Goal: Transaction & Acquisition: Purchase product/service

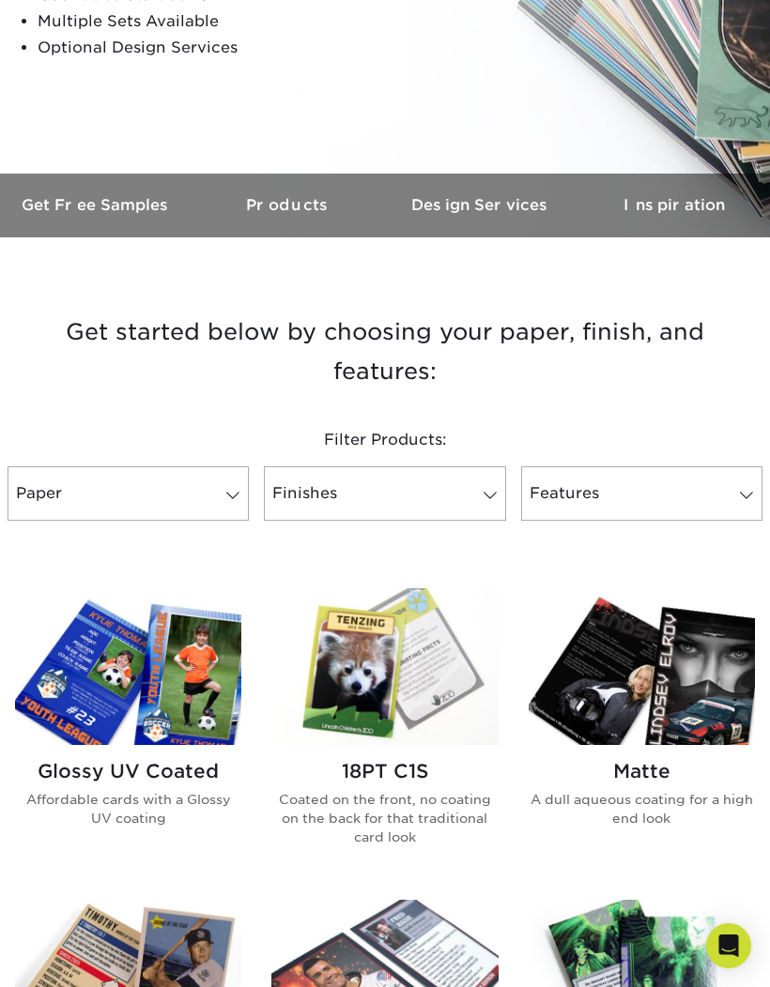
scroll to position [397, 0]
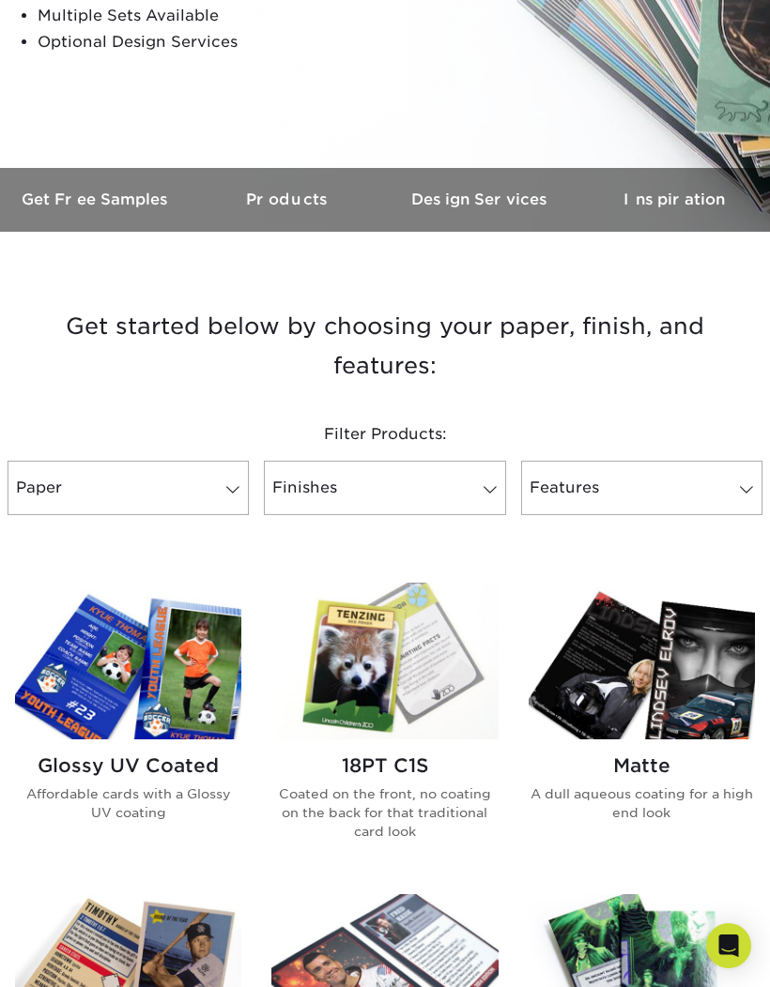
click at [197, 476] on link "Paper" at bounding box center [128, 488] width 241 height 54
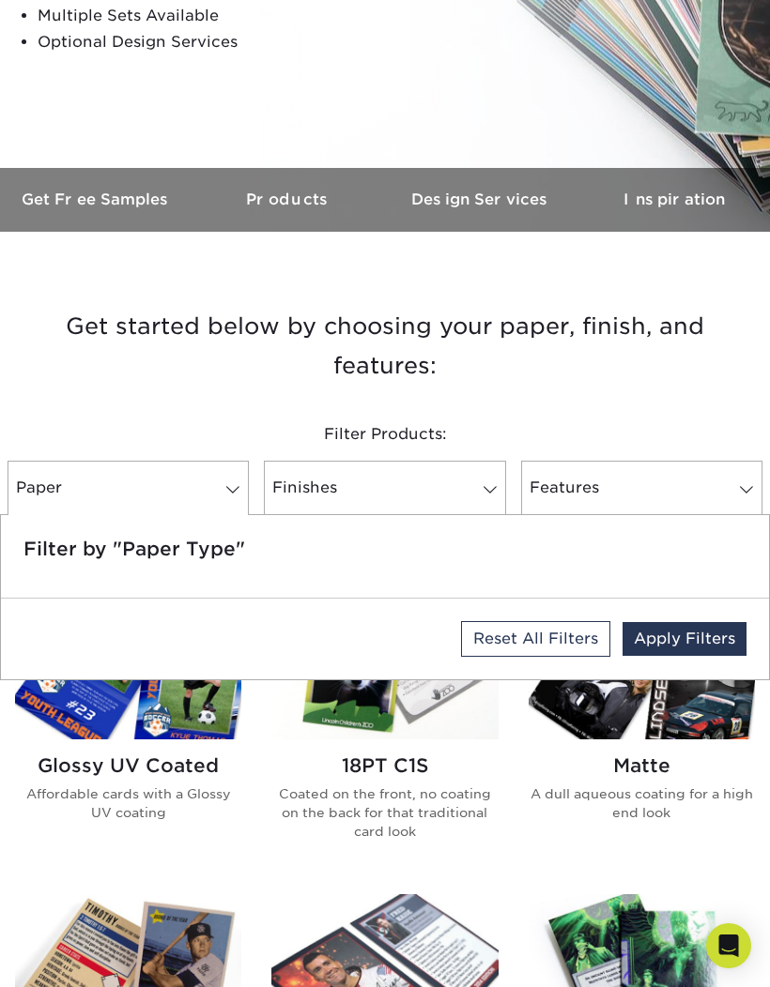
click at [220, 492] on span at bounding box center [233, 489] width 26 height 15
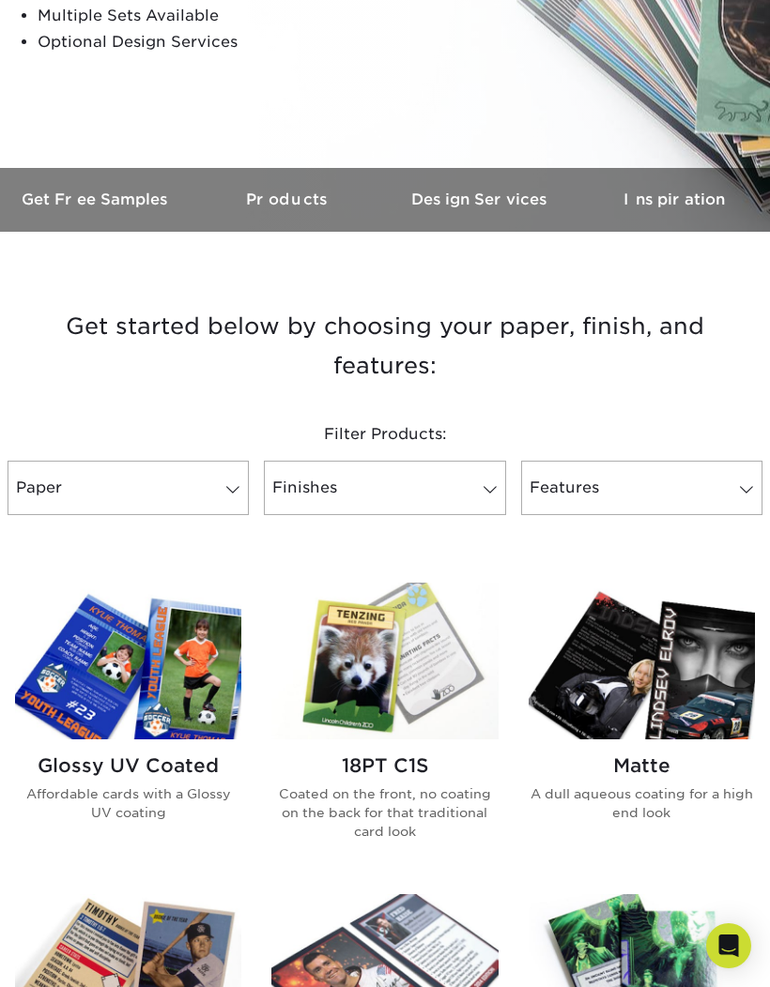
click at [237, 486] on span at bounding box center [233, 489] width 26 height 15
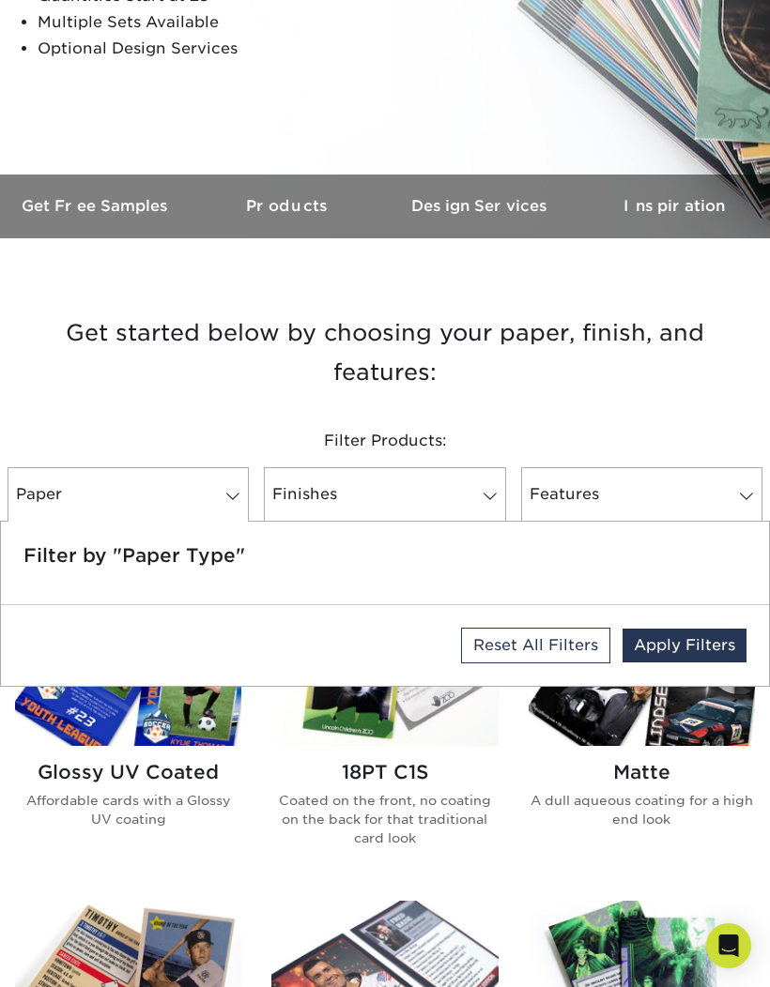
scroll to position [389, 0]
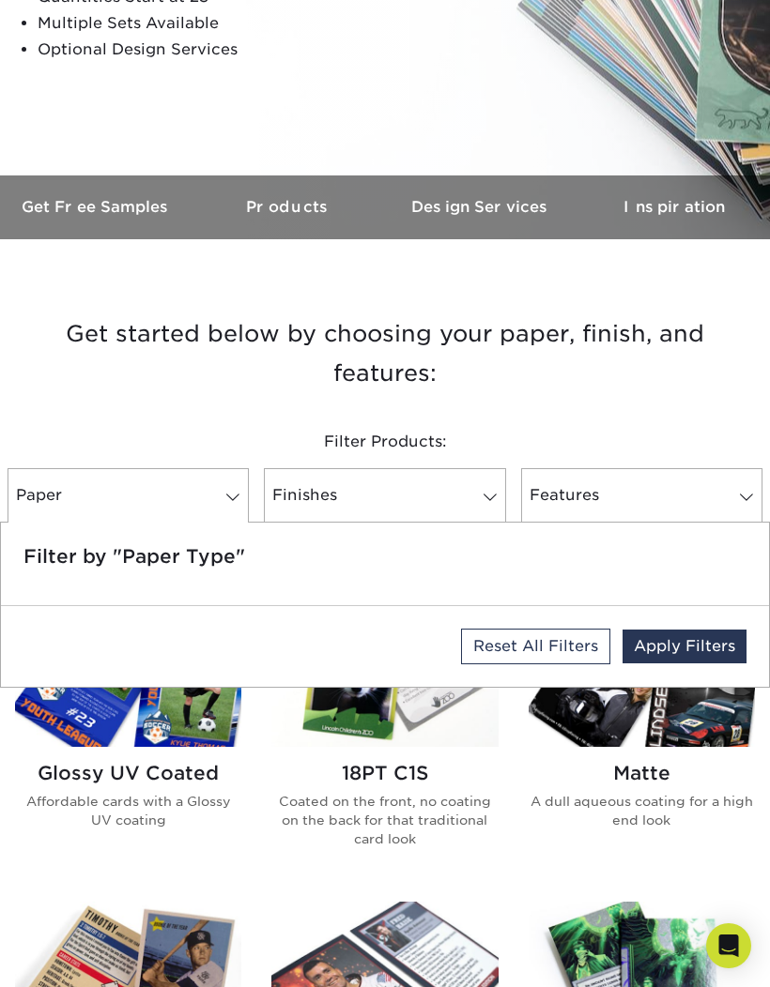
click at [224, 505] on link "Paper" at bounding box center [128, 495] width 241 height 54
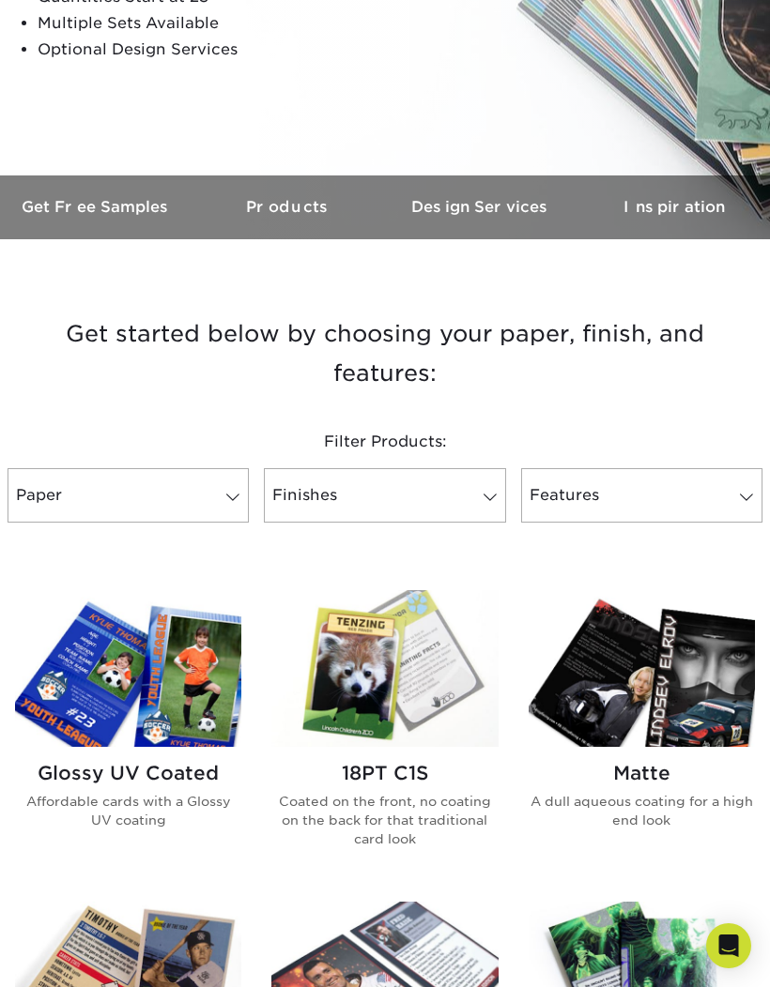
click at [478, 499] on span at bounding box center [490, 497] width 26 height 15
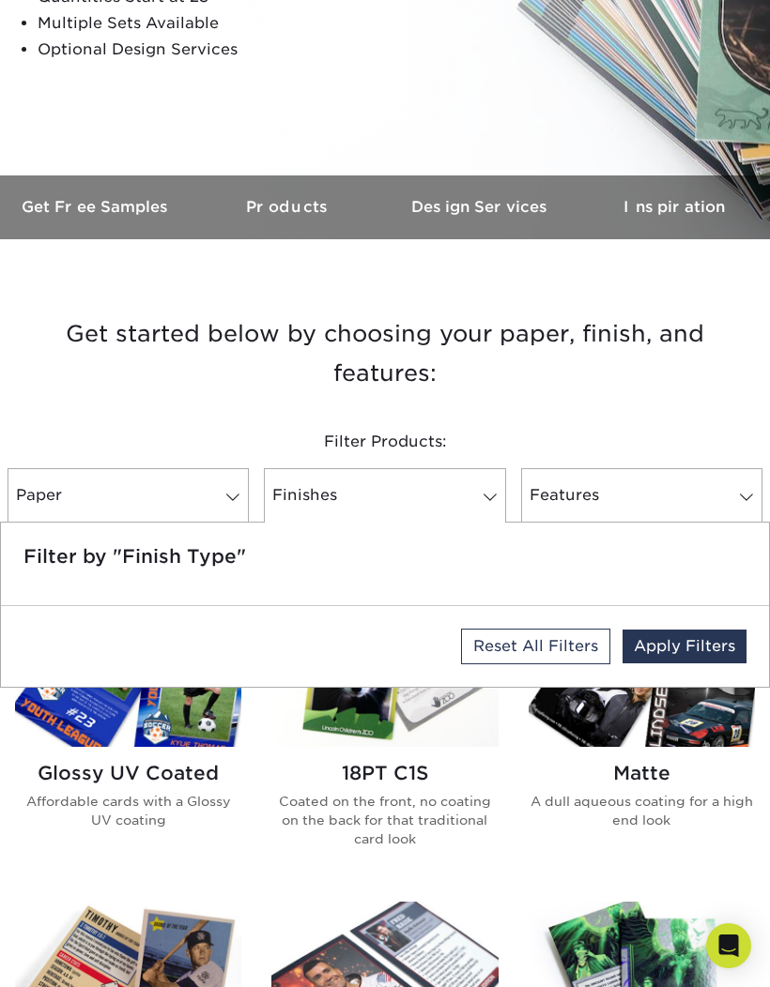
click at [463, 498] on link "Finishes" at bounding box center [384, 495] width 241 height 54
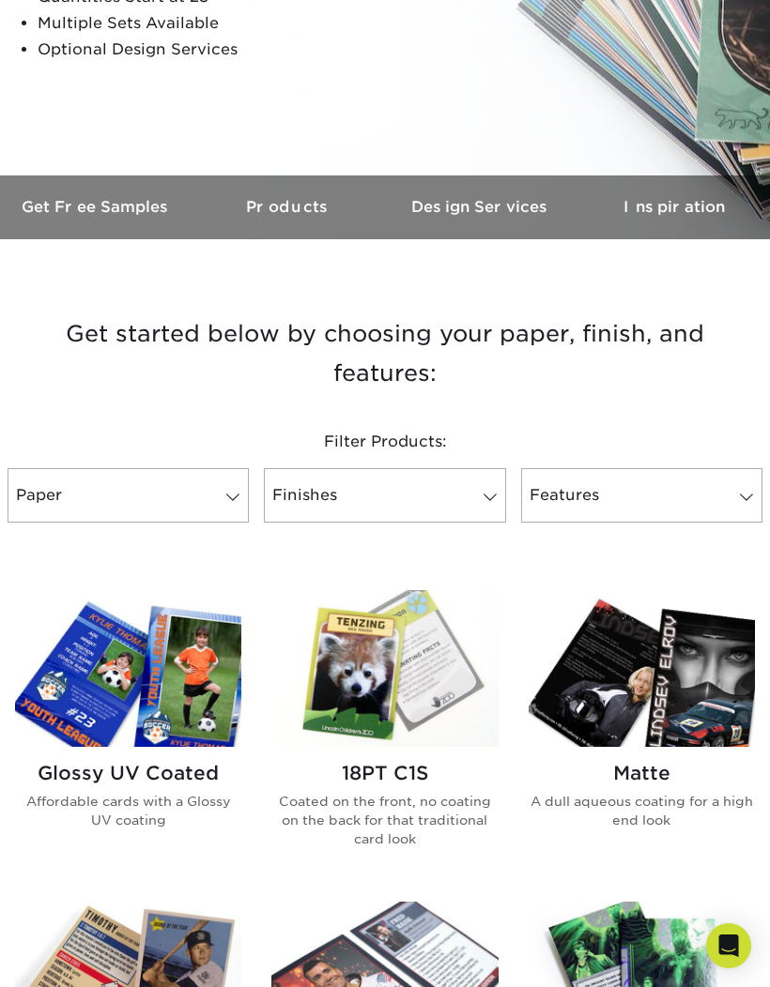
click at [725, 496] on link "Features" at bounding box center [641, 495] width 241 height 54
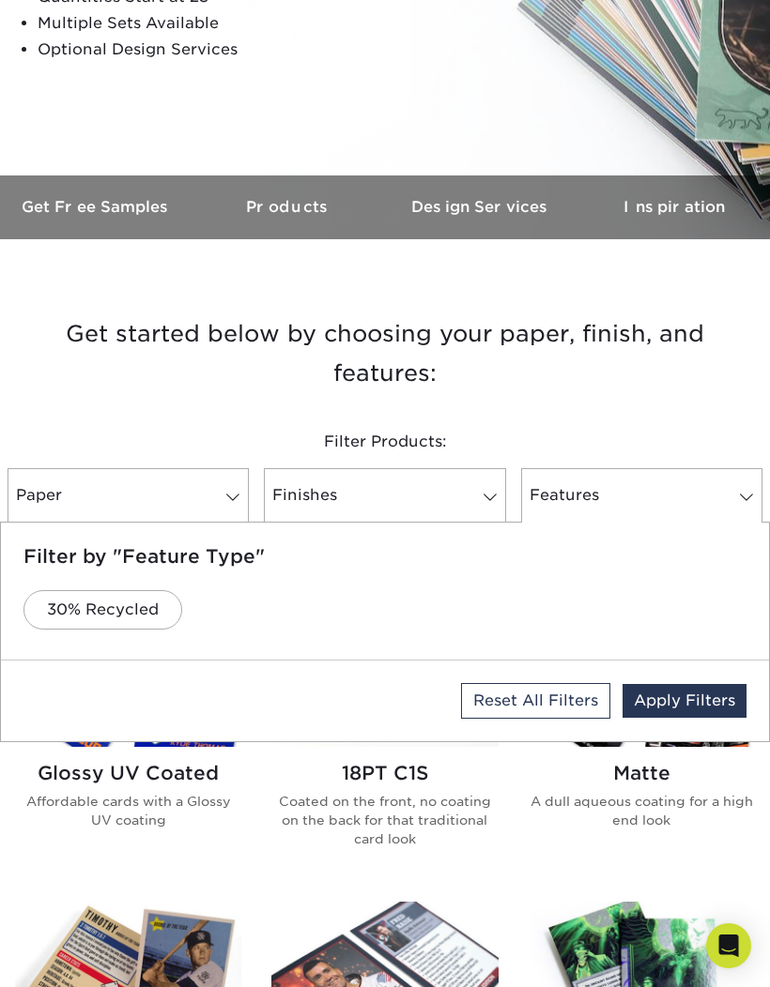
click at [721, 494] on link "Features" at bounding box center [641, 495] width 241 height 54
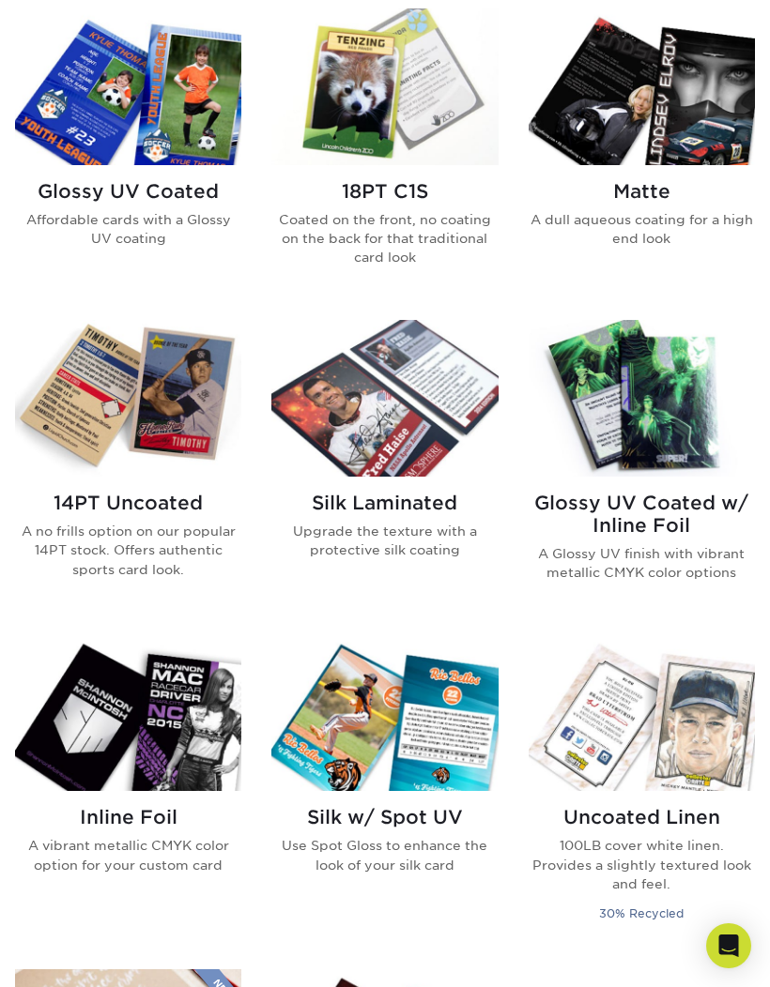
scroll to position [970, 0]
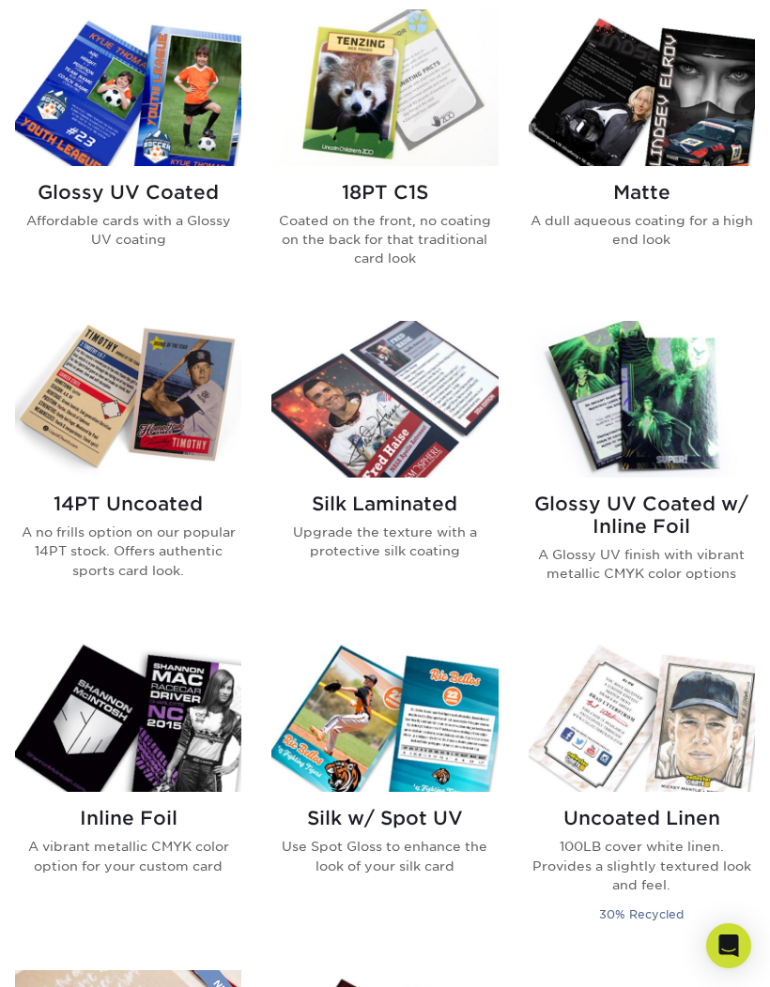
click at [154, 400] on img at bounding box center [128, 399] width 226 height 157
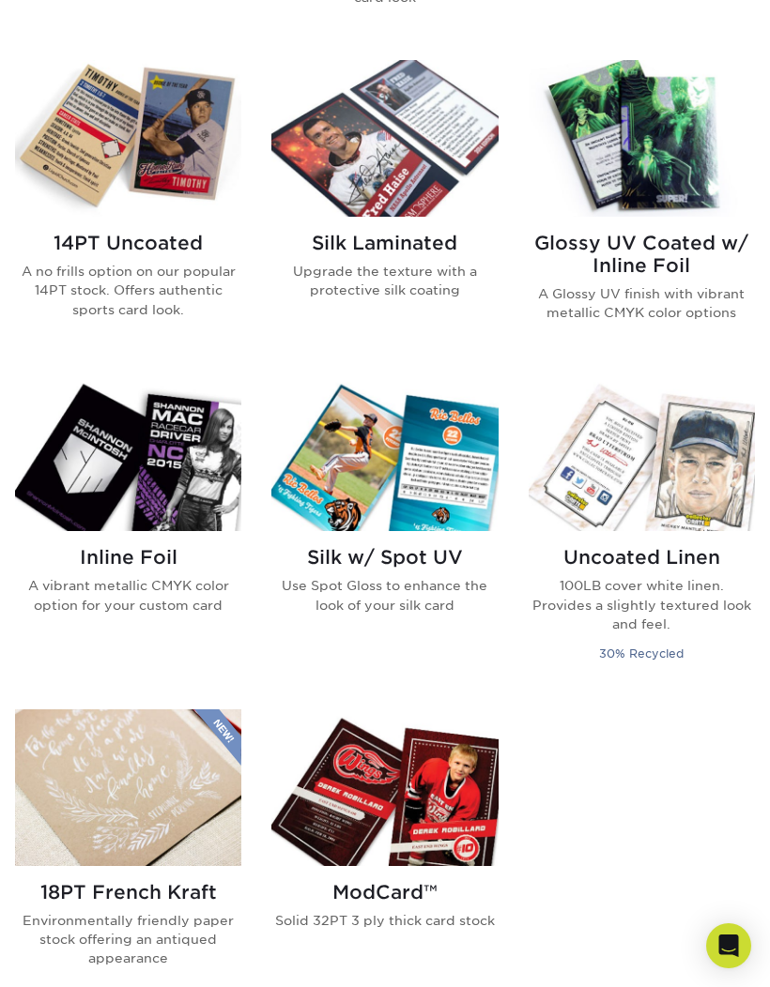
scroll to position [1252, 0]
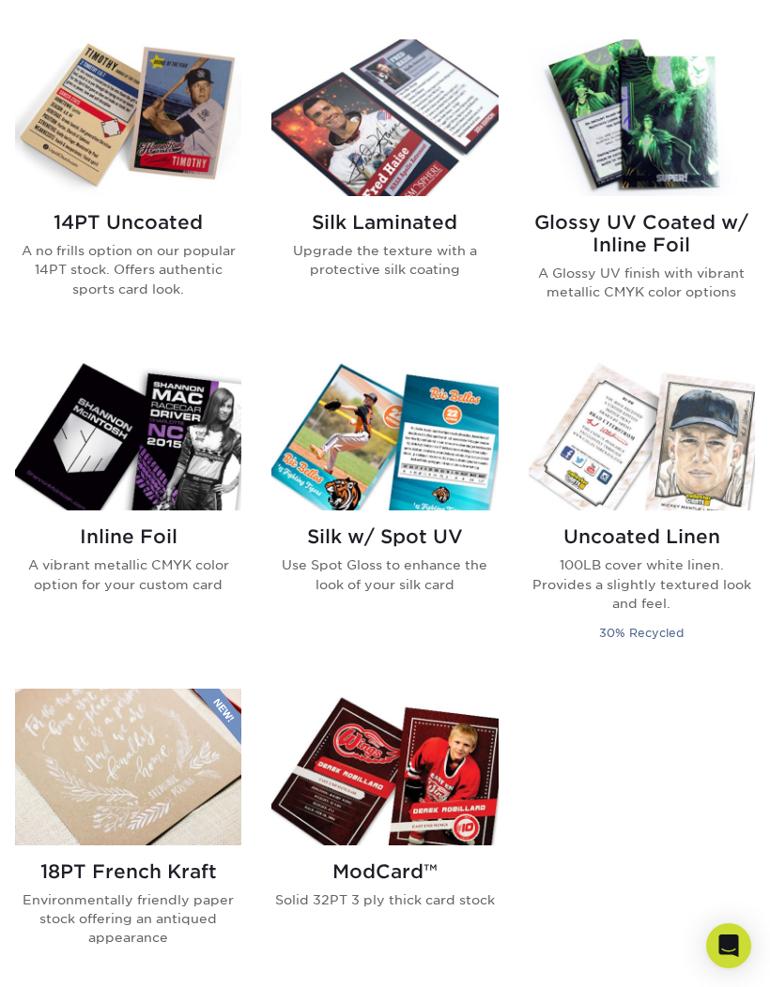
click at [420, 750] on img at bounding box center [384, 767] width 226 height 157
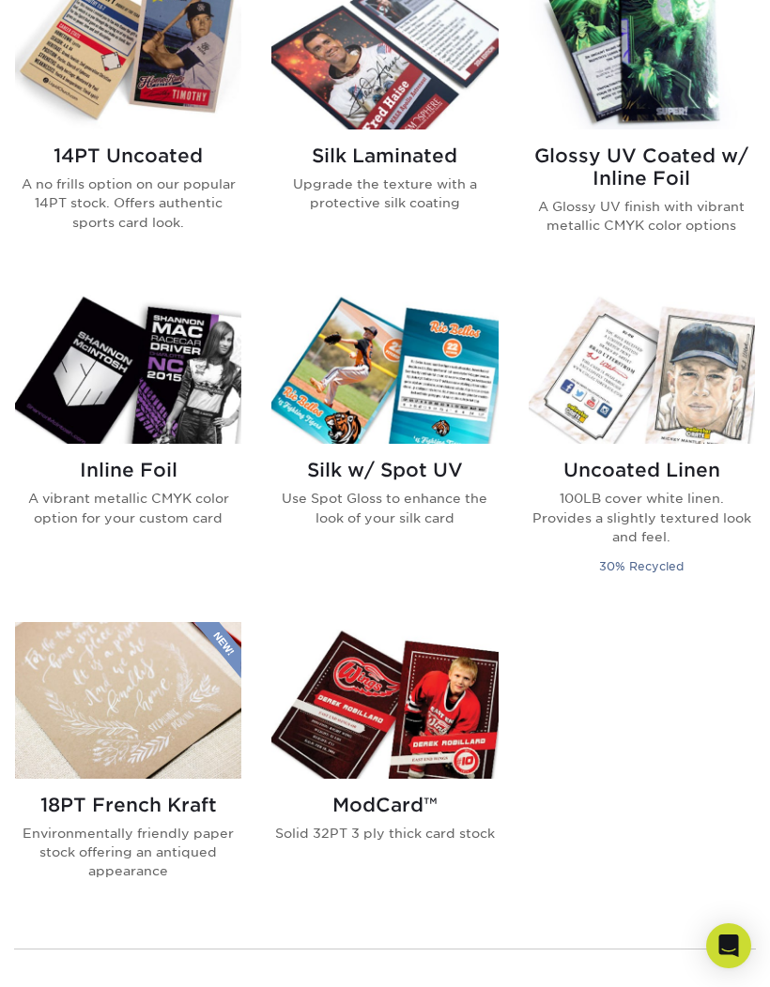
click at [646, 117] on img at bounding box center [641, 51] width 226 height 157
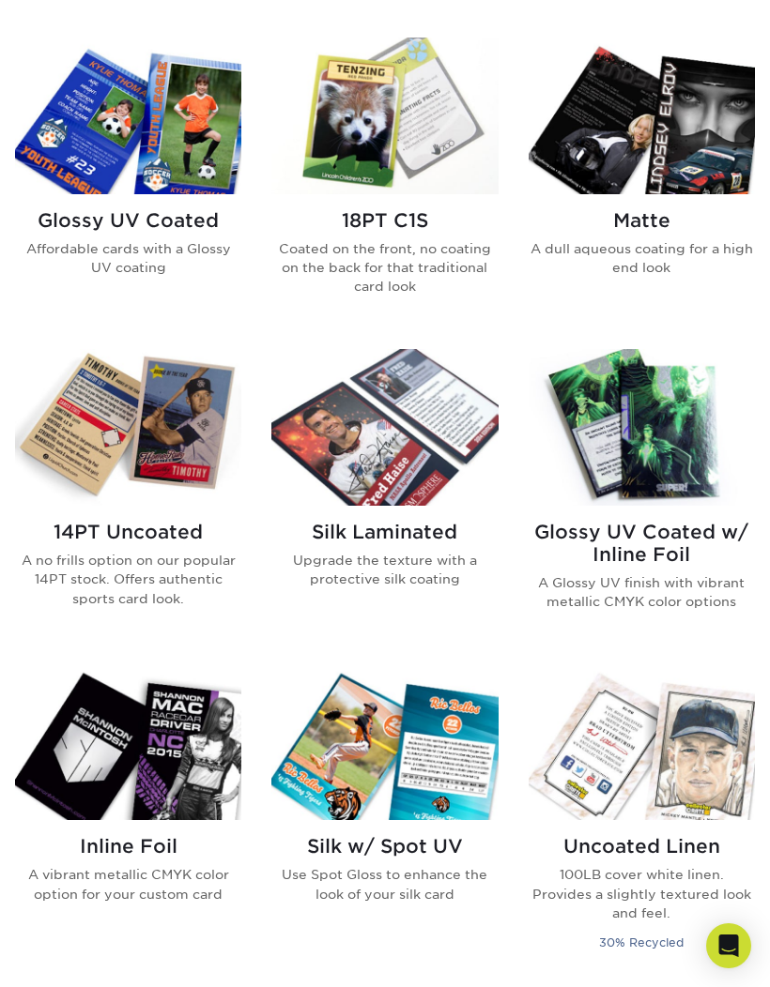
scroll to position [939, 0]
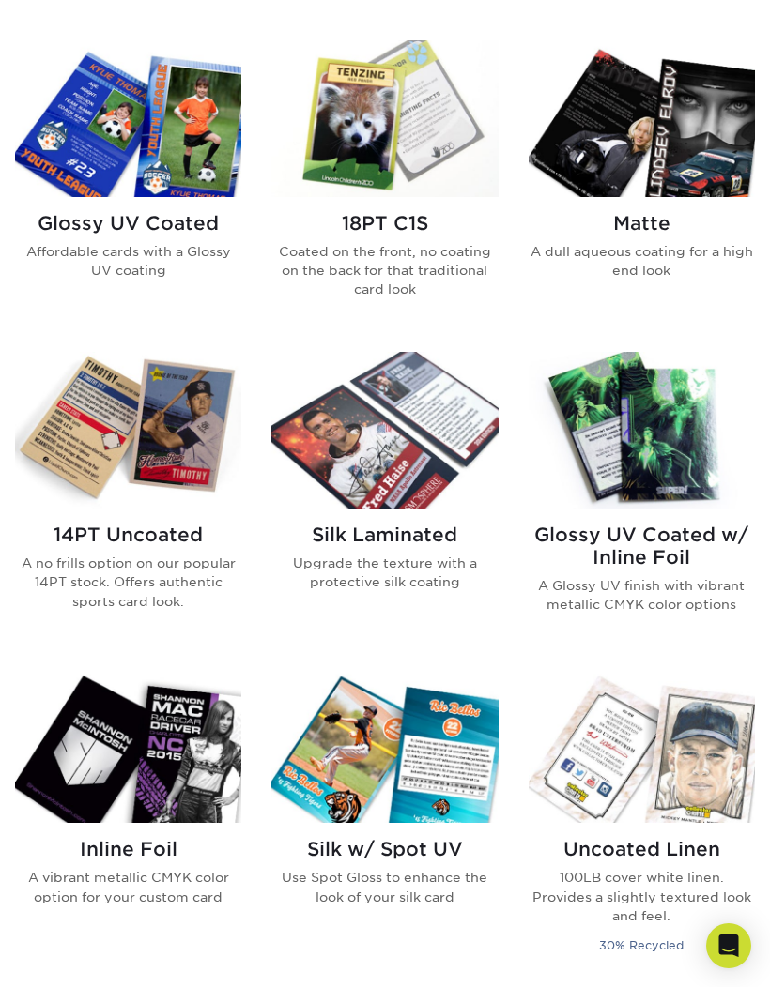
click at [652, 126] on img at bounding box center [641, 118] width 226 height 157
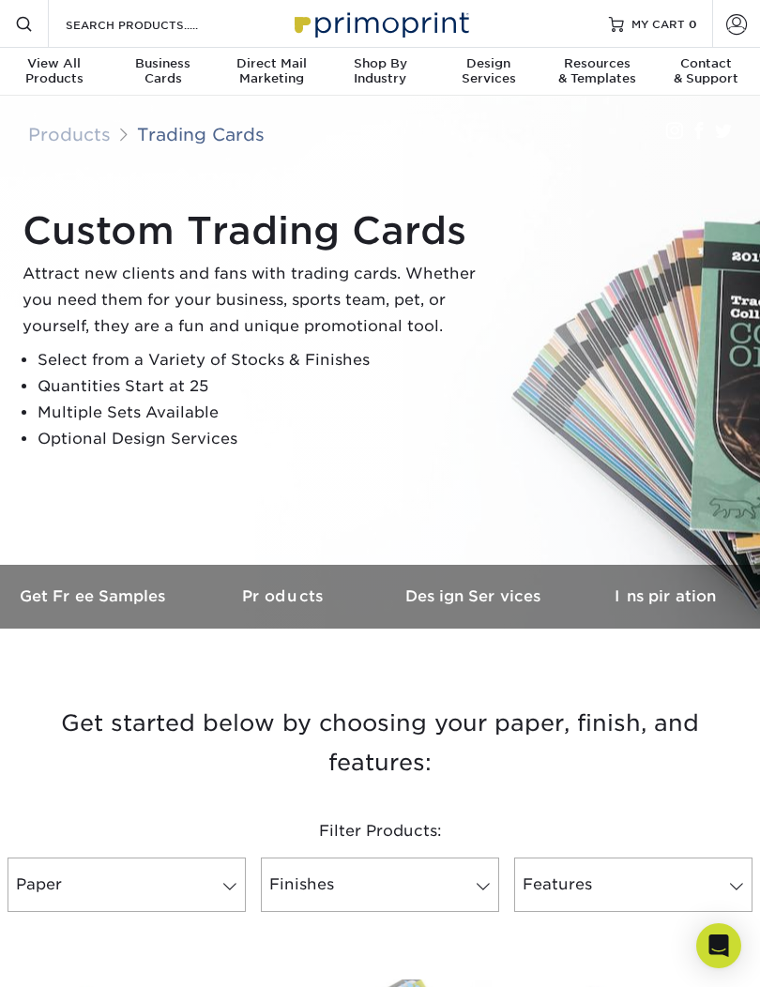
scroll to position [944, 0]
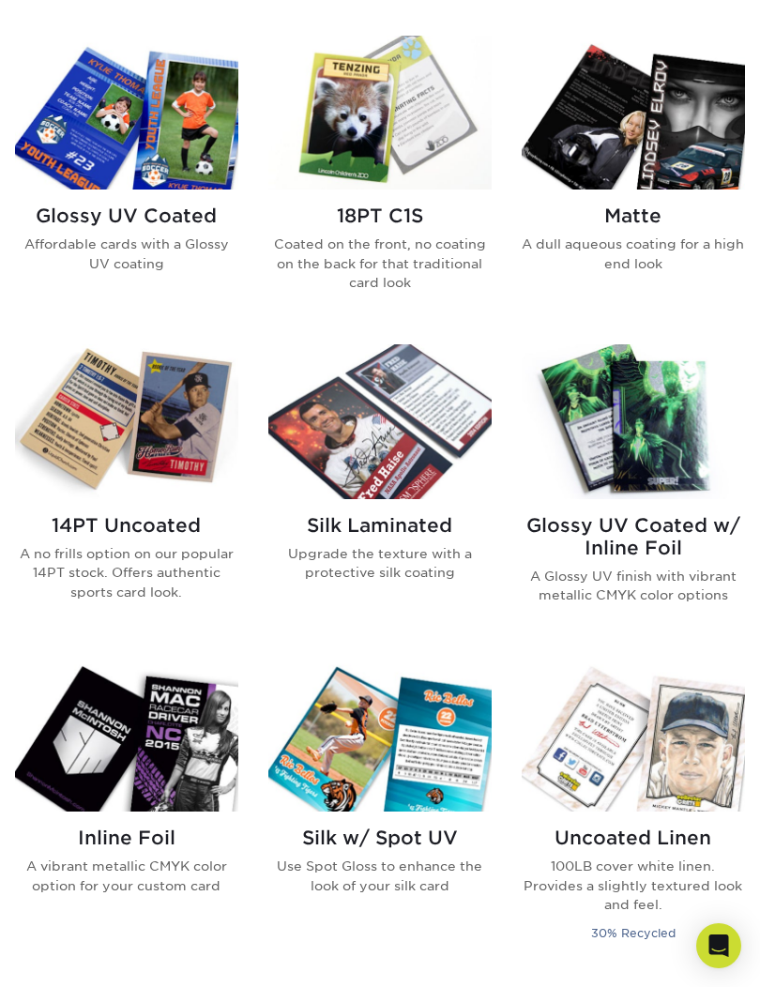
click at [146, 112] on img at bounding box center [126, 113] width 223 height 155
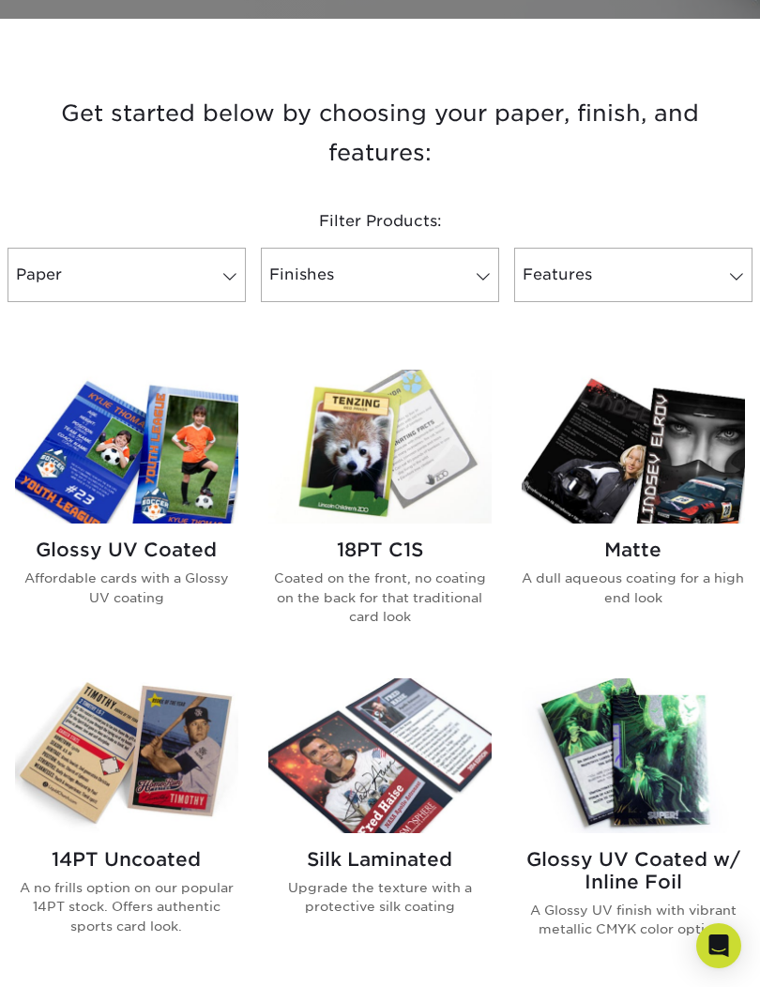
scroll to position [609, 0]
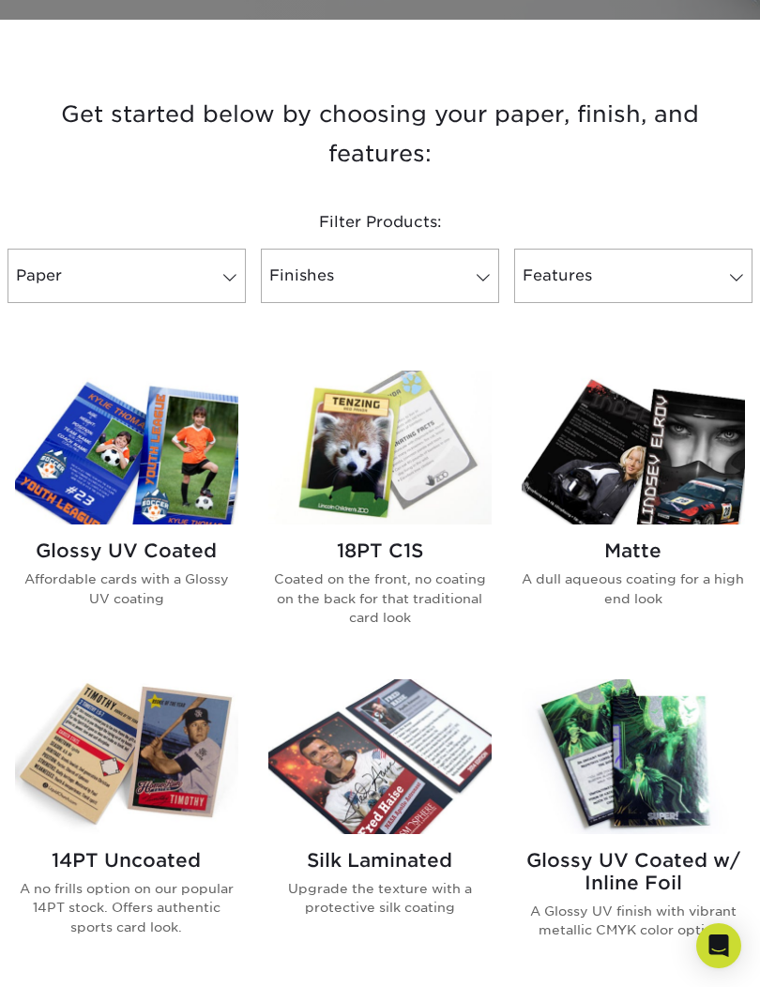
click at [395, 421] on img at bounding box center [379, 448] width 223 height 155
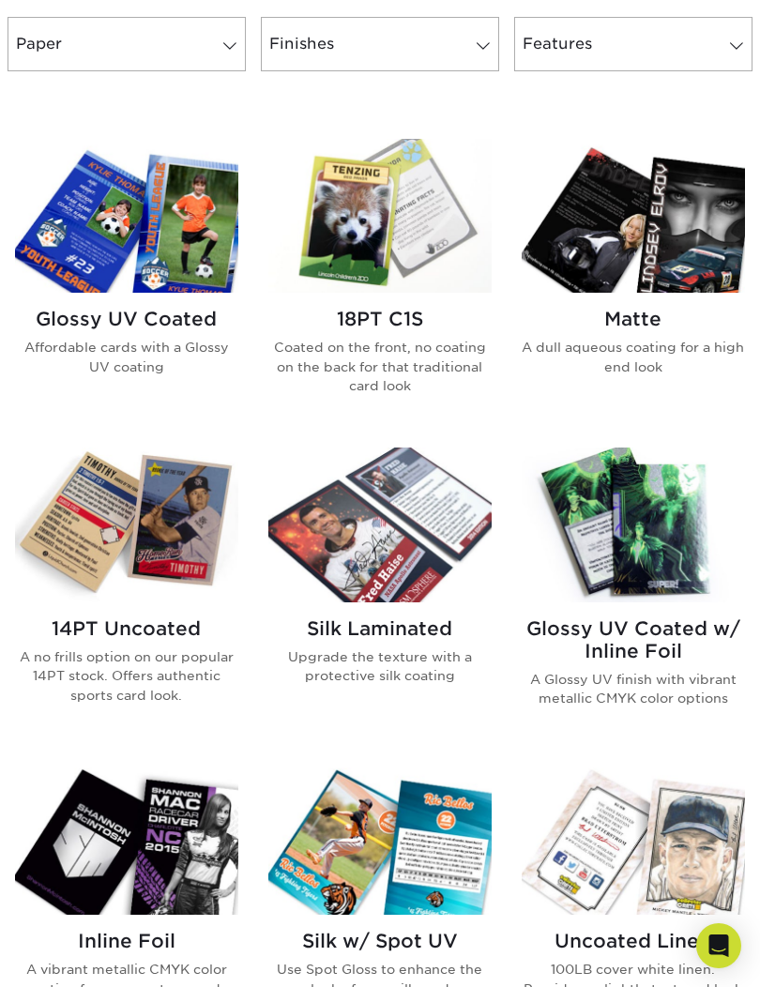
scroll to position [846, 0]
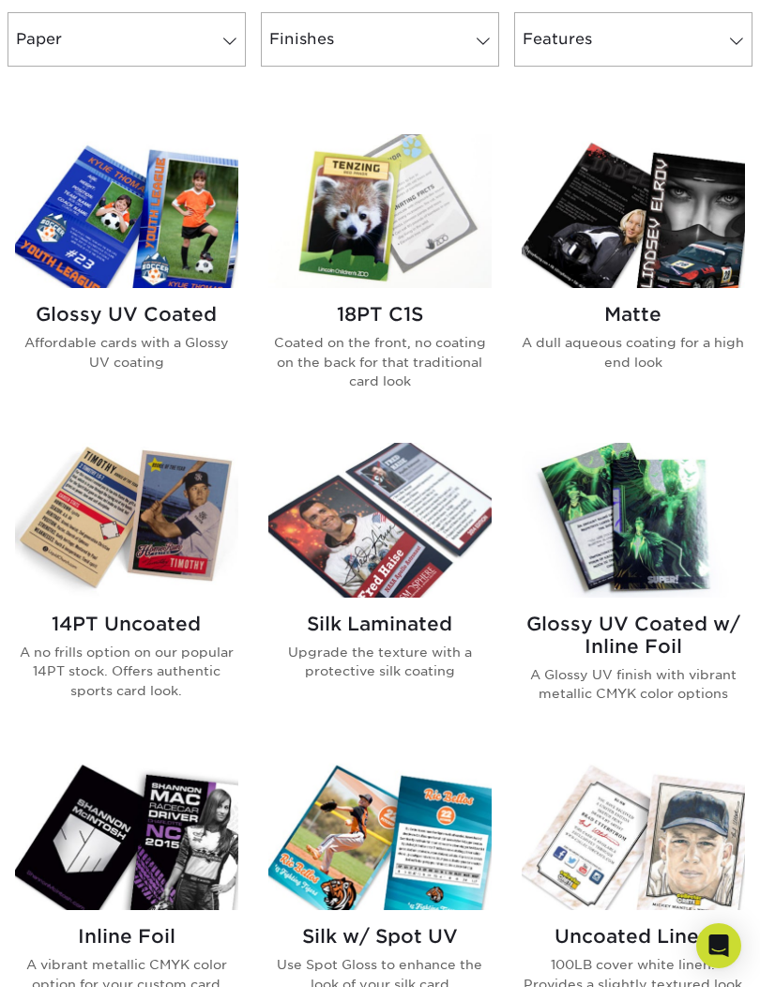
click at [137, 539] on img at bounding box center [126, 520] width 223 height 155
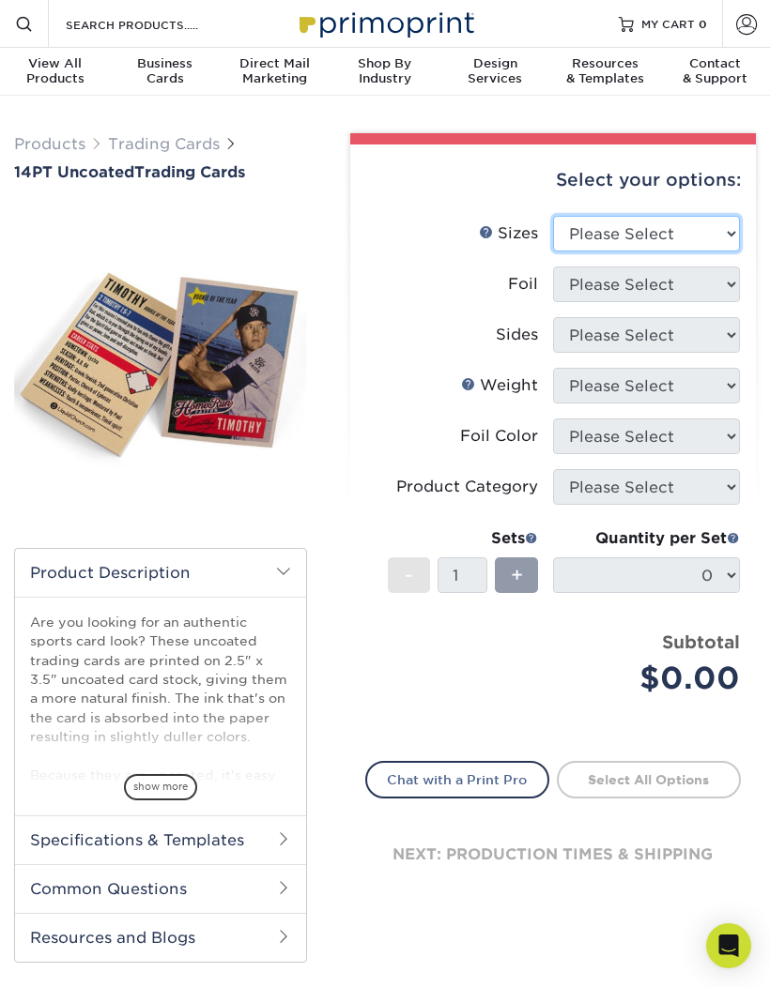
click at [714, 229] on select "Please Select 2.5" x 3.5"" at bounding box center [646, 234] width 187 height 36
select select "2.50x3.50"
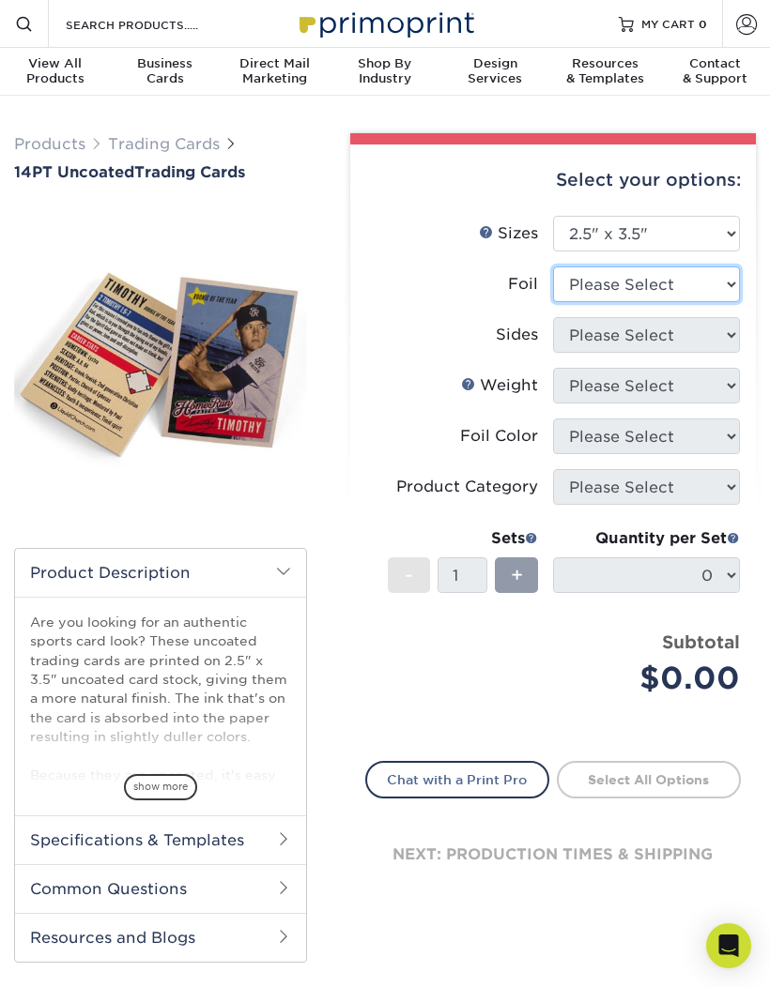
click at [710, 284] on select "Please Select Yes No" at bounding box center [646, 285] width 187 height 36
select select "0"
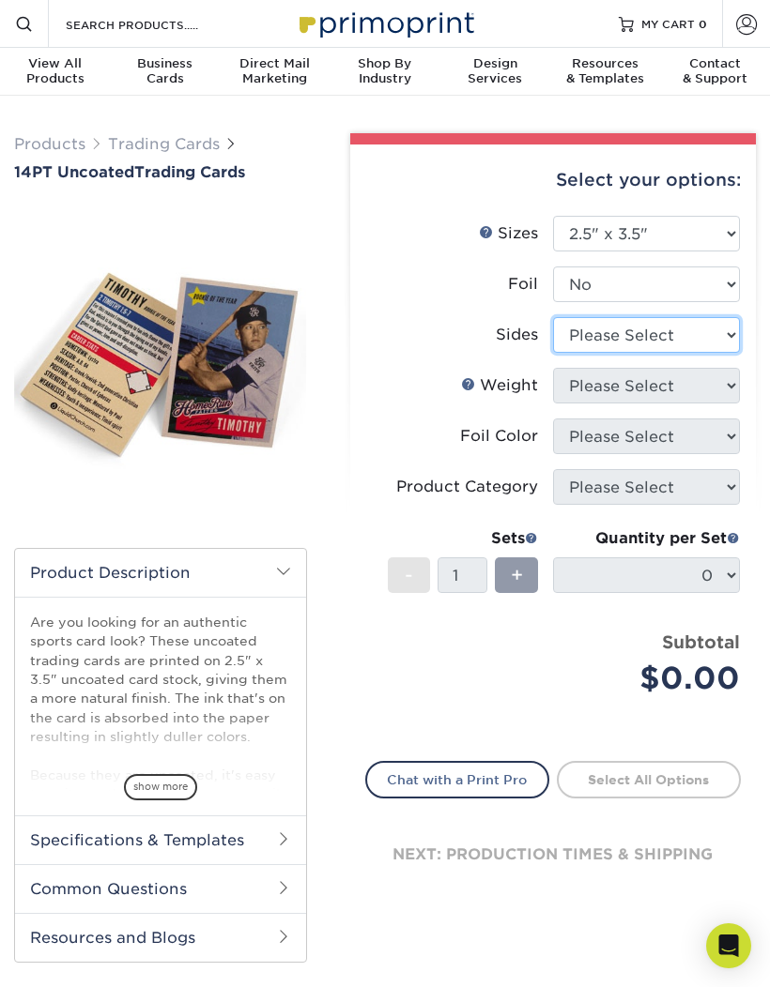
click at [716, 338] on select "Please Select Print Both Sides Print Front Only" at bounding box center [646, 335] width 187 height 36
select select "13abbda7-1d64-4f25-8bb2-c179b224825d"
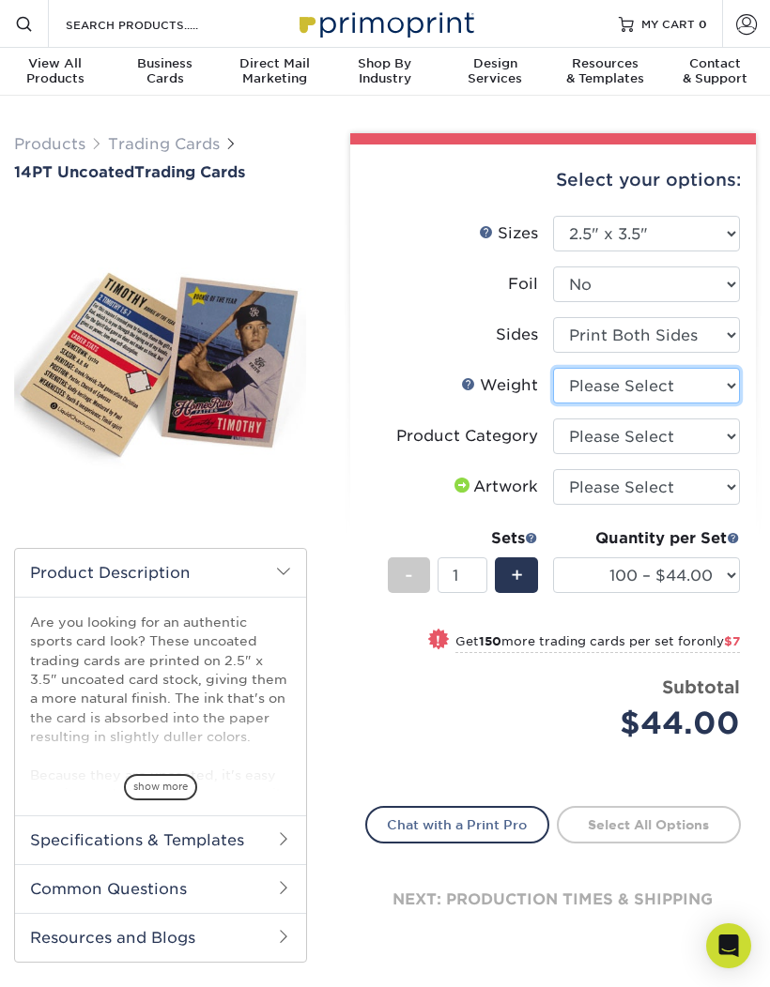
click at [712, 387] on select "Please Select 14PT Uncoated" at bounding box center [646, 386] width 187 height 36
select select "14PT Uncoated"
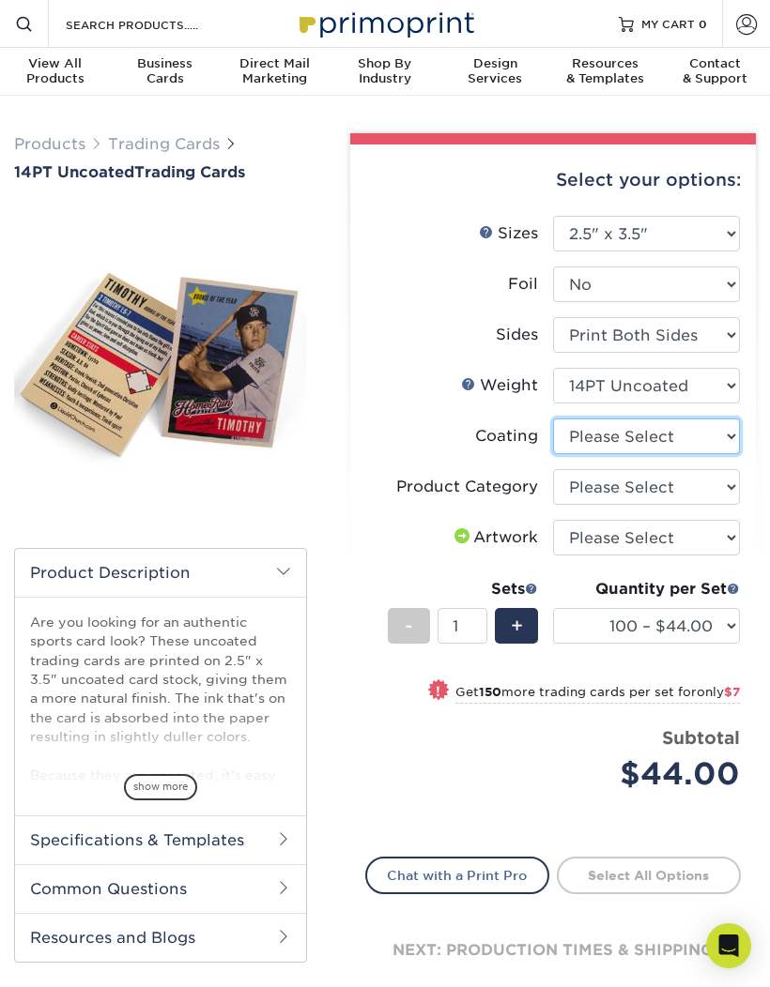
click at [714, 433] on select at bounding box center [646, 437] width 187 height 36
select select "3e7618de-abca-4bda-9f97-8b9129e913d8"
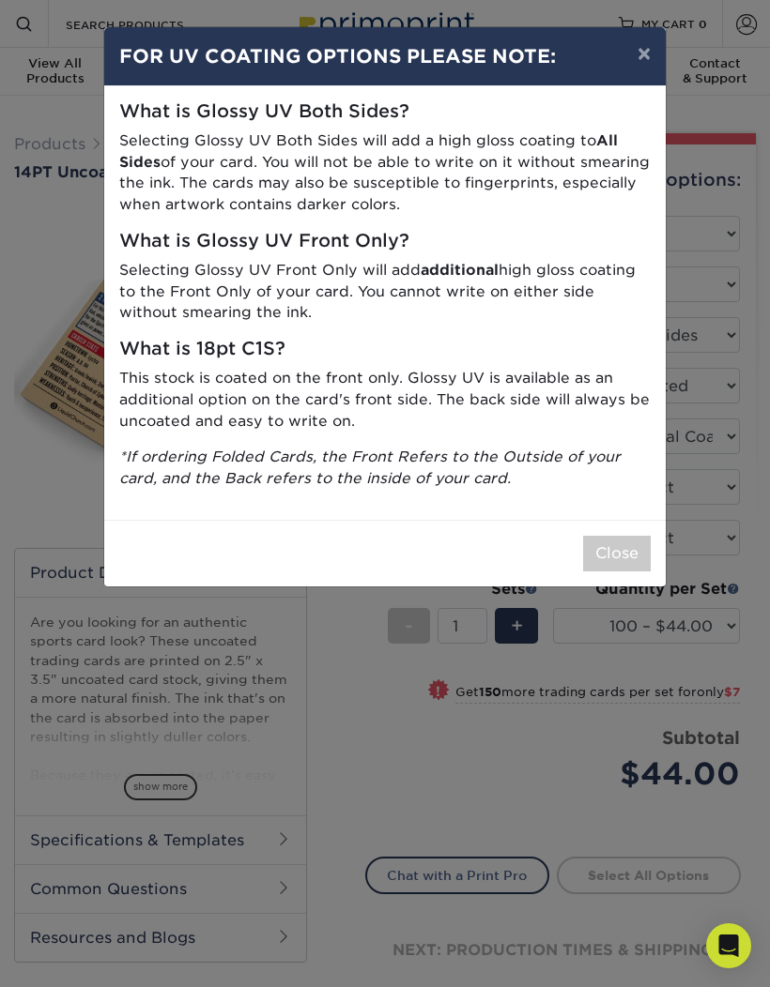
click at [640, 64] on button "×" at bounding box center [643, 53] width 43 height 53
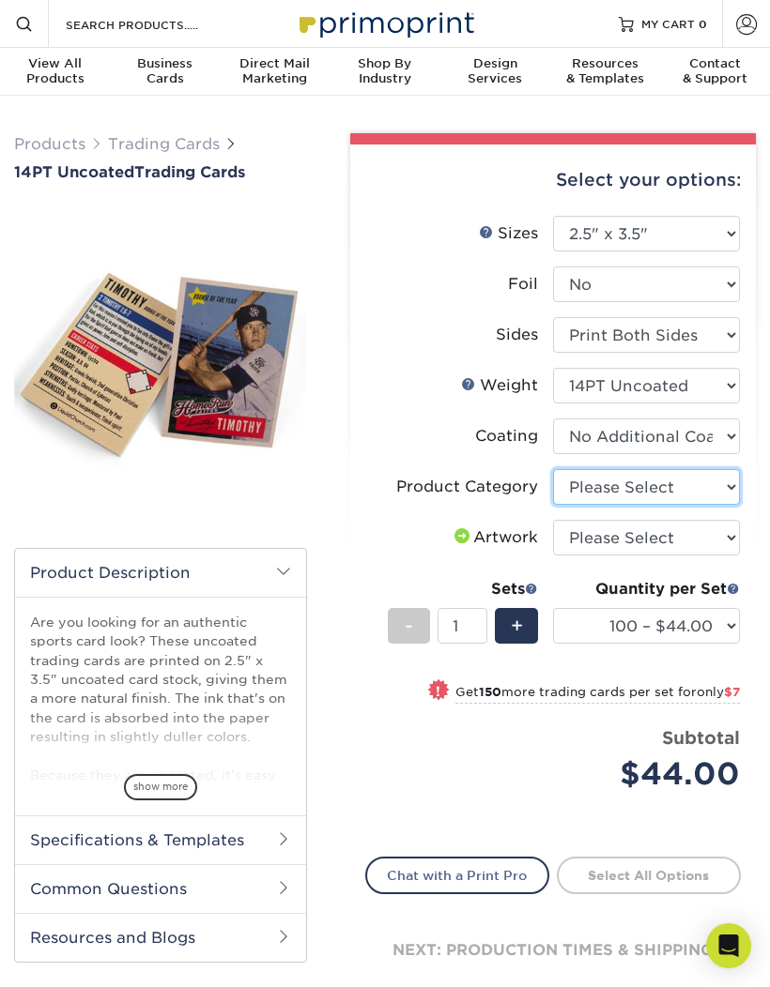
click at [698, 489] on select "Please Select Trading Cards" at bounding box center [646, 487] width 187 height 36
select select "c2f9bce9-36c2-409d-b101-c29d9d031e18"
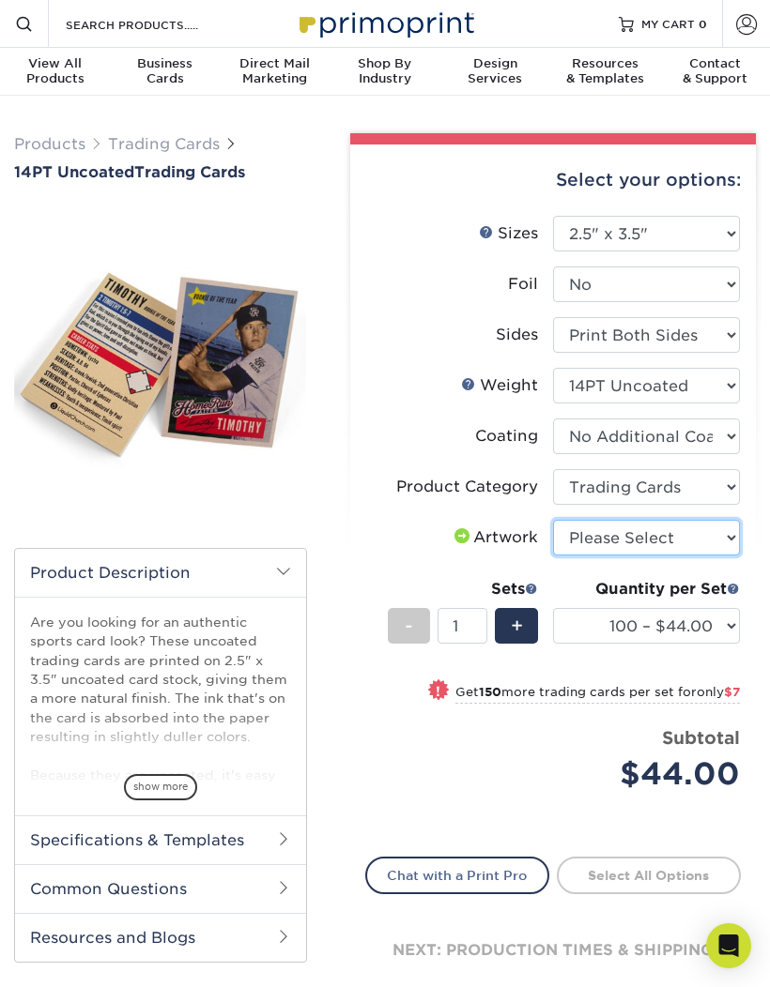
click at [689, 535] on select "Please Select I will upload files I need a design - $100" at bounding box center [646, 538] width 187 height 36
select select "upload"
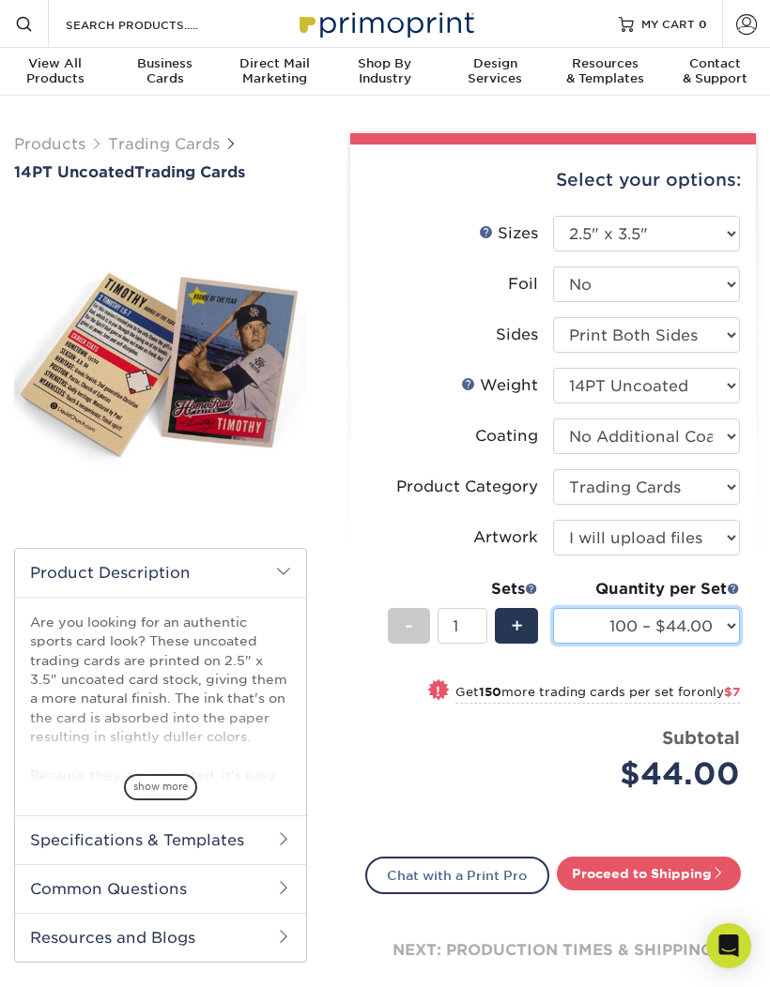
click at [713, 622] on select "100 – $44.00 250 – $51.00 500 – $54.00 1000 – $78.00 2500 – $148.00 5000 – $198…" at bounding box center [646, 626] width 187 height 36
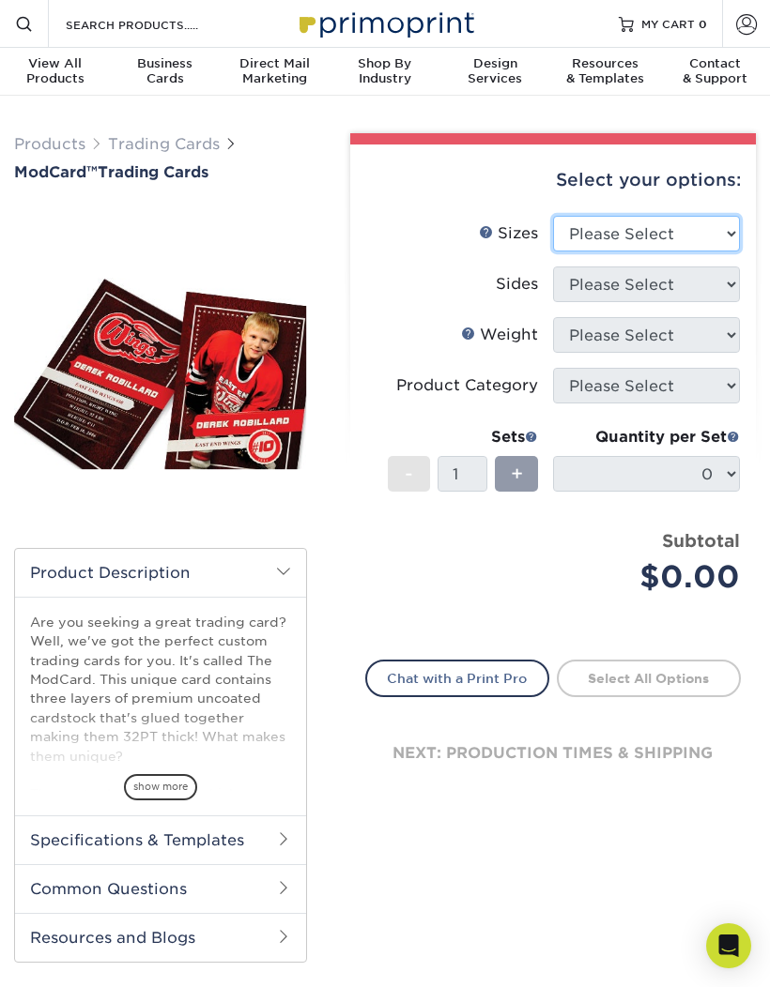
click at [702, 230] on select "Please Select 2.5" x 3.5"" at bounding box center [646, 234] width 187 height 36
select select "2.50x3.50"
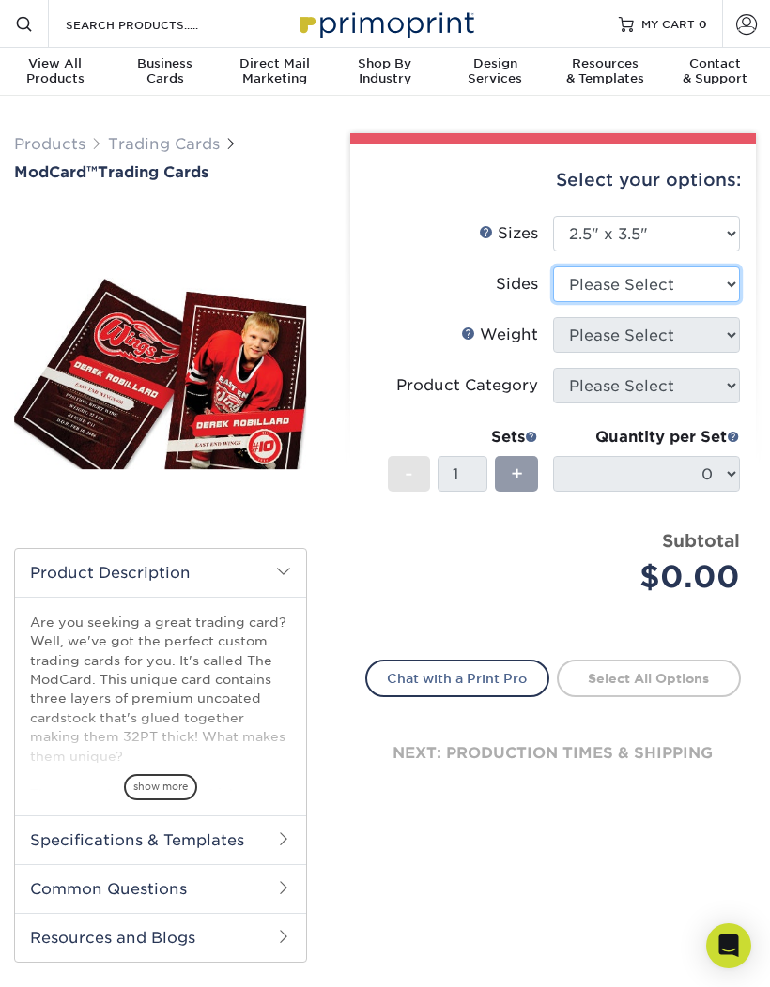
click at [711, 282] on select "Please Select Print Both Sides Print Front Only" at bounding box center [646, 285] width 187 height 36
select select "13abbda7-1d64-4f25-8bb2-c179b224825d"
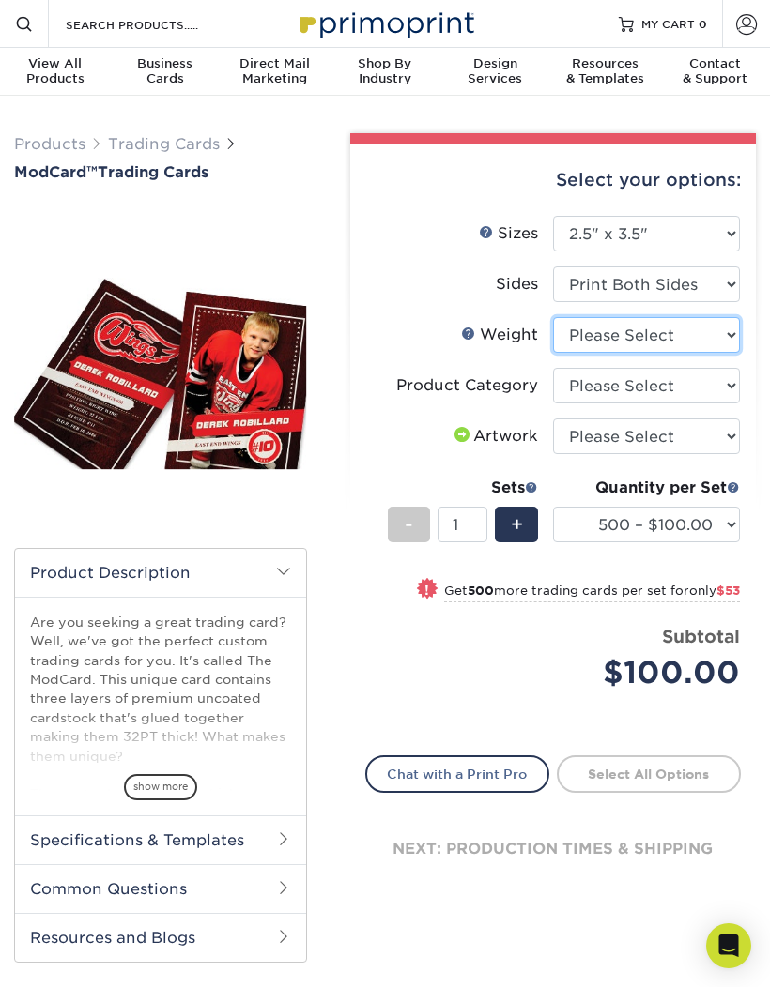
click at [690, 338] on select "Please Select 32PTUCBLK" at bounding box center [646, 335] width 187 height 36
select select "32PTUCBLK"
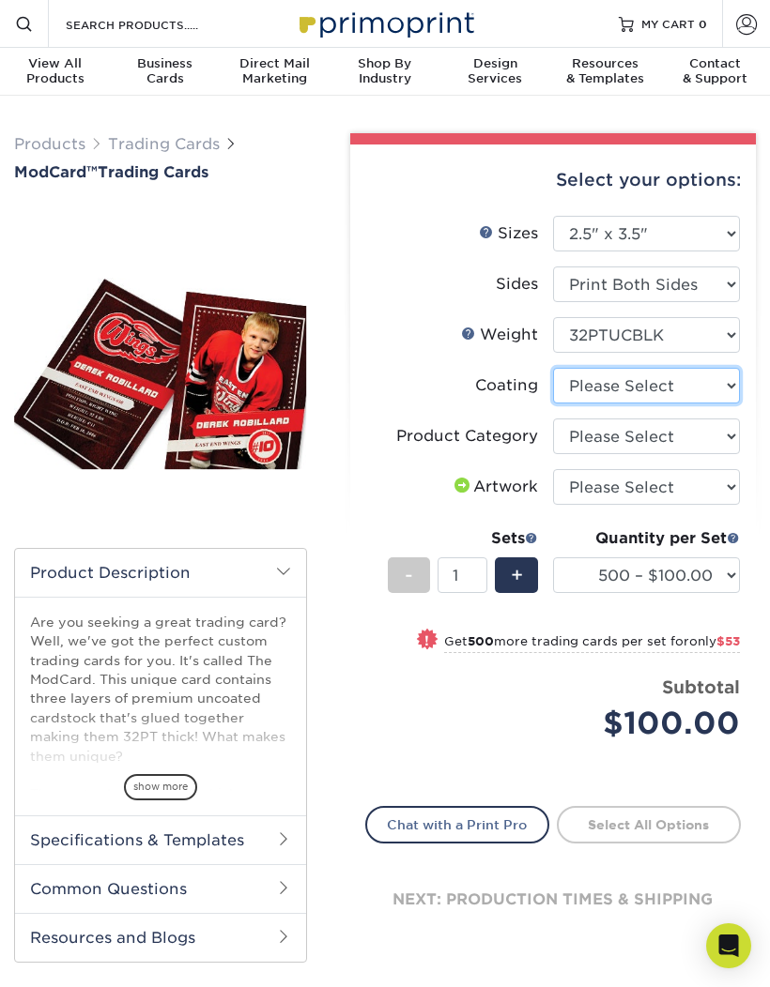
click at [695, 386] on select at bounding box center [646, 386] width 187 height 36
select select "3e7618de-abca-4bda-9f97-8b9129e913d8"
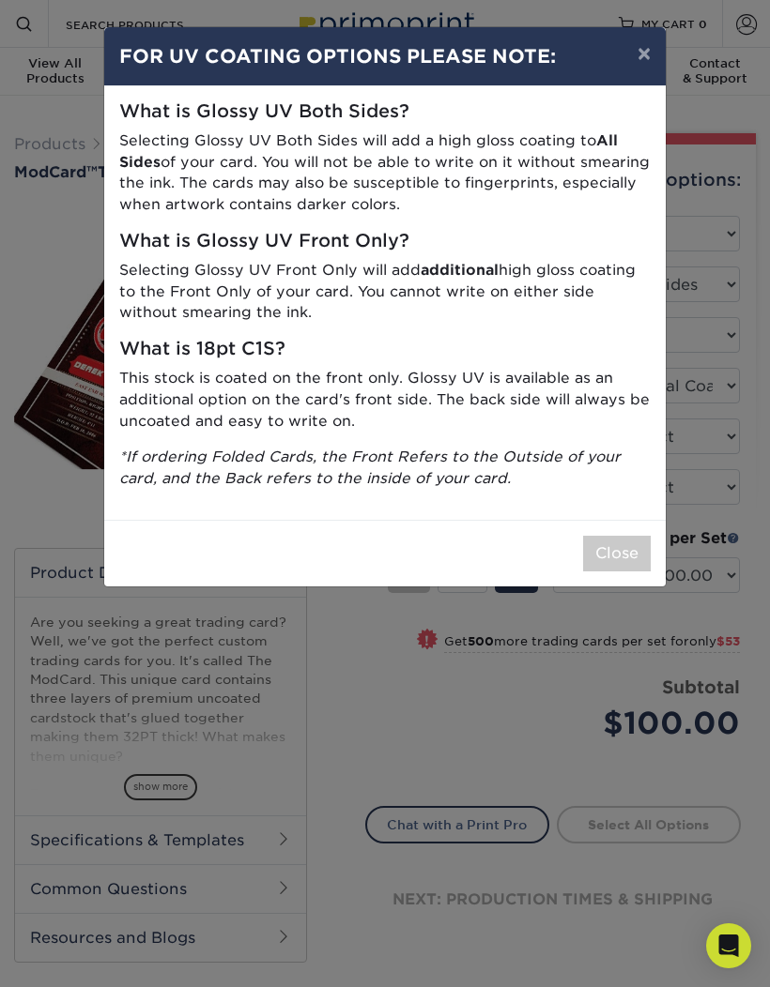
click at [634, 64] on button "×" at bounding box center [643, 53] width 43 height 53
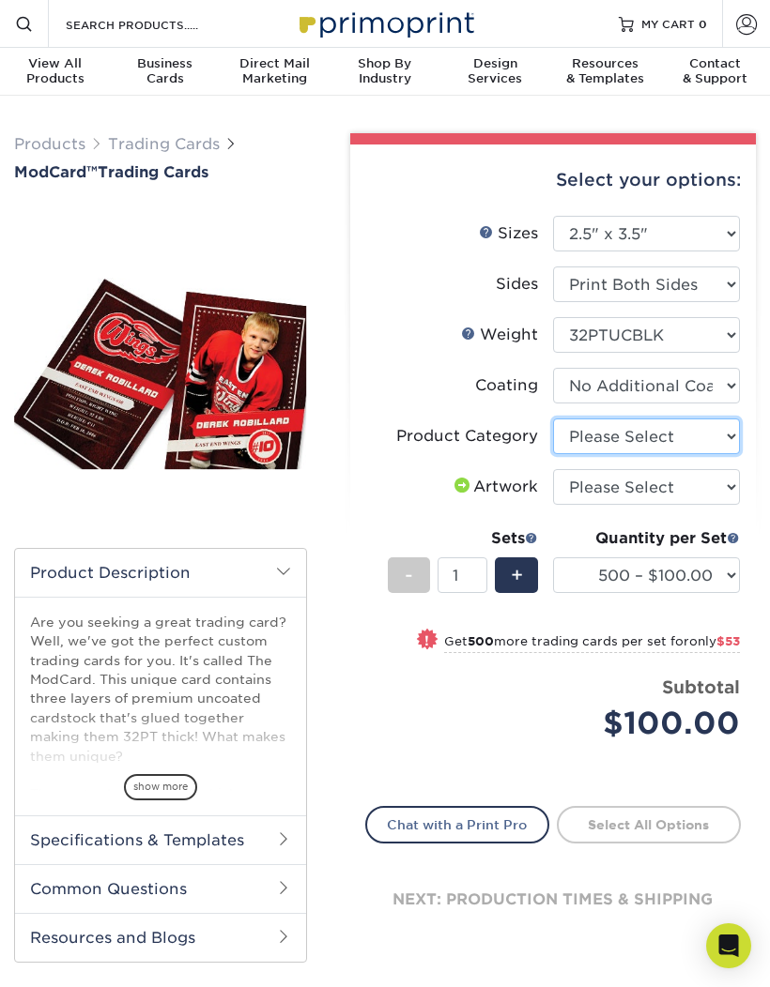
click at [702, 434] on select "Please Select Trading Cards" at bounding box center [646, 437] width 187 height 36
select select "c2f9bce9-36c2-409d-b101-c29d9d031e18"
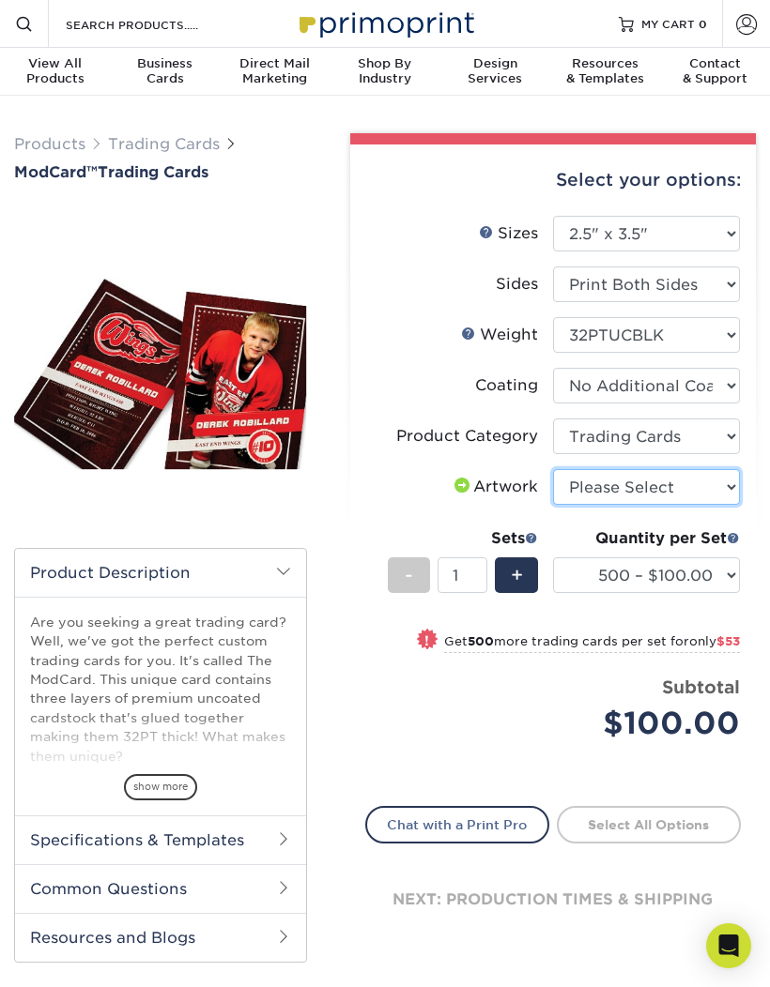
click at [678, 482] on select "Please Select I will upload files I need a design - $100" at bounding box center [646, 487] width 187 height 36
select select "upload"
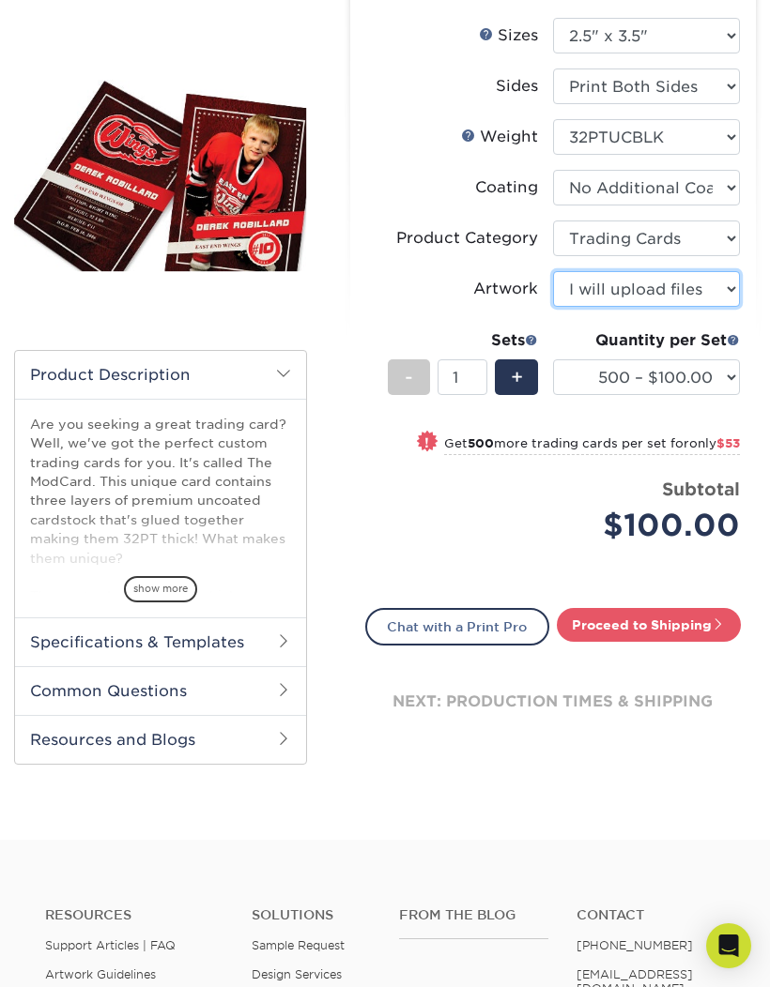
scroll to position [199, 0]
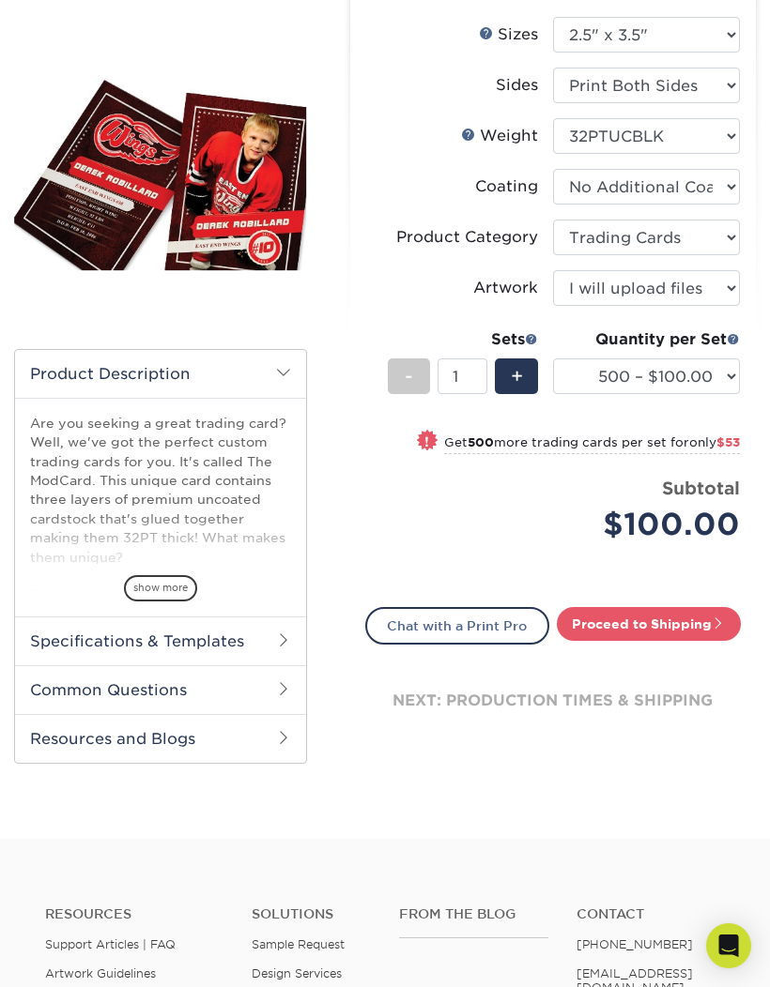
click at [174, 589] on span "show more" at bounding box center [160, 587] width 73 height 25
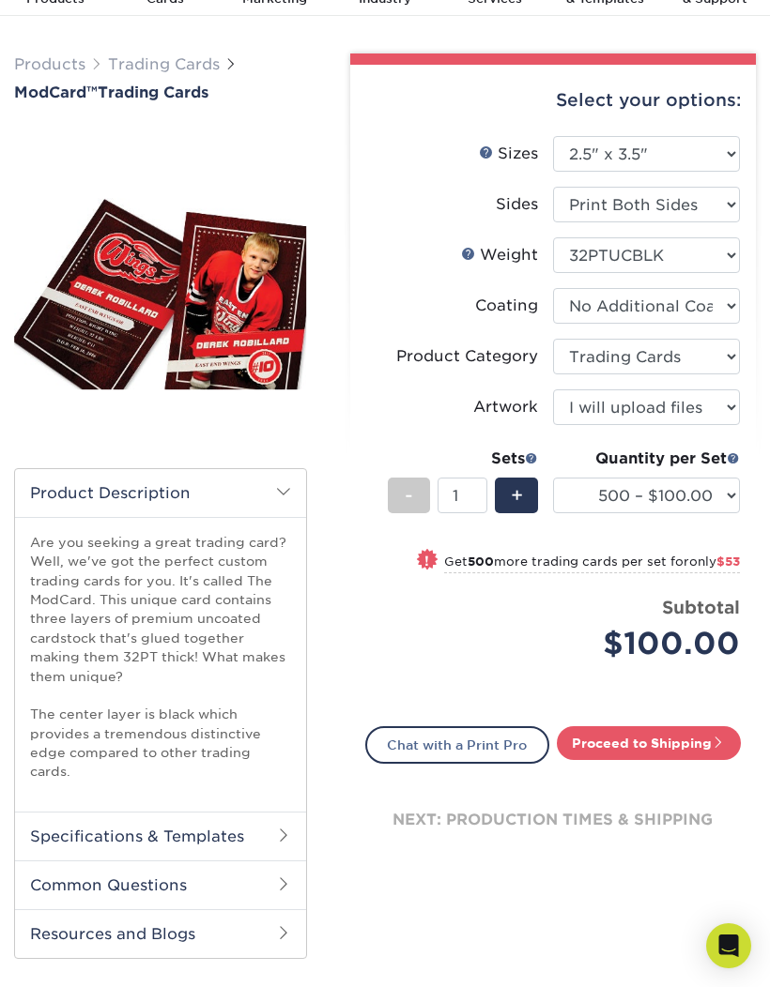
scroll to position [0, 0]
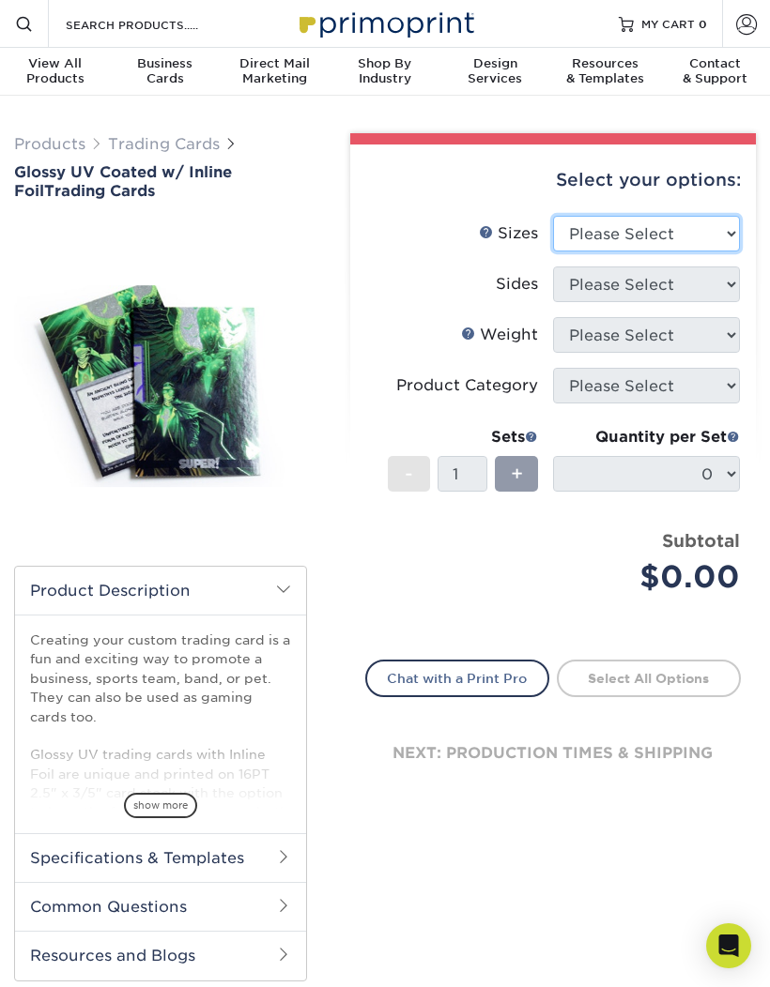
click at [668, 237] on select "Please Select 2.5" x 3.5"" at bounding box center [646, 234] width 187 height 36
select select "2.50x3.50"
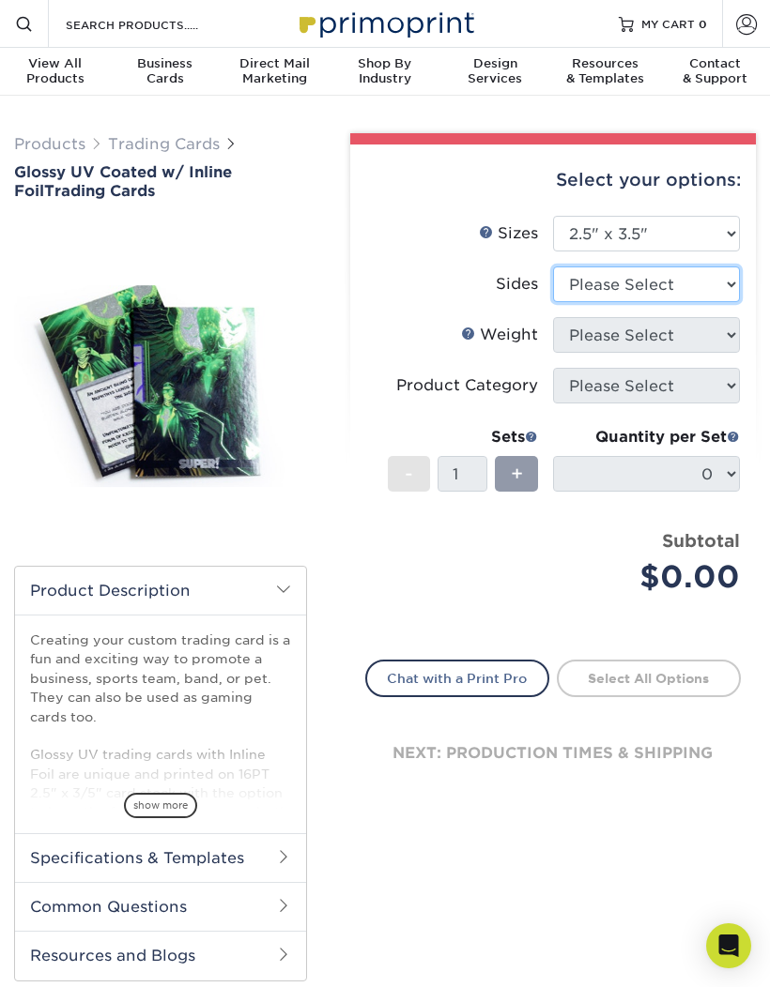
click at [684, 283] on select "Please Select Print Both Sides - Foil Back Only Print Both Sides - Foil Both Si…" at bounding box center [646, 285] width 187 height 36
select select "e9e9dfb3-fba1-4d60-972c-fd9ca5904d33"
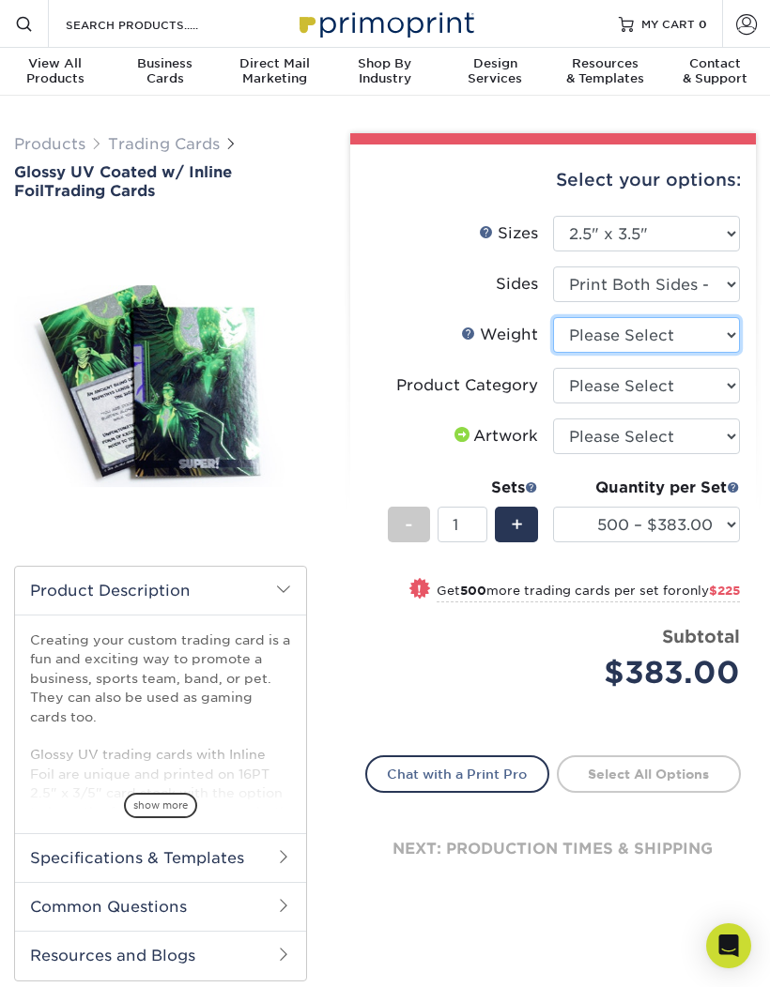
click at [696, 334] on select "Please Select 16PT" at bounding box center [646, 335] width 187 height 36
select select "16PT"
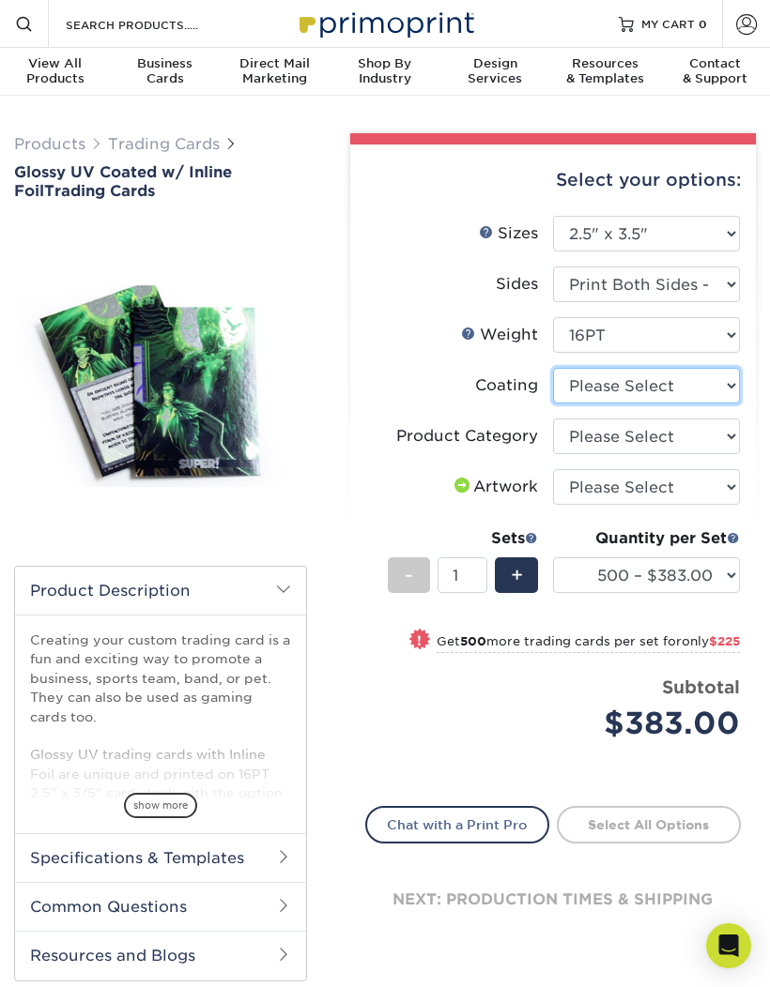
click at [699, 389] on select at bounding box center [646, 386] width 187 height 36
select select "ae367451-b2b8-45df-a344-0f05b6a12993"
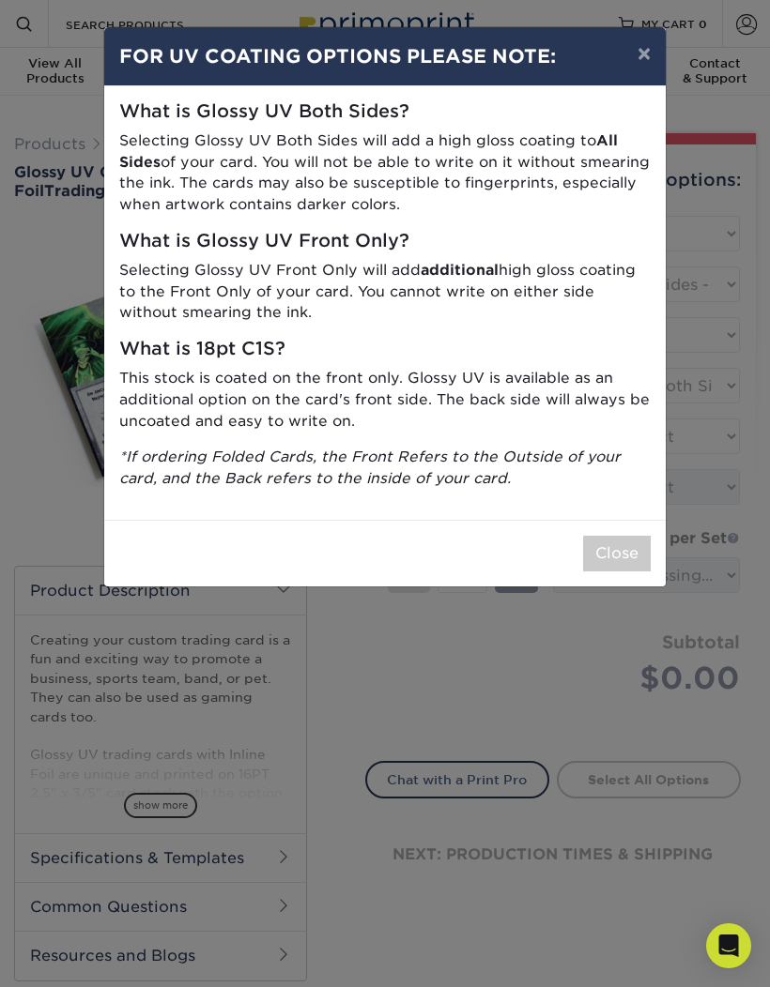
click at [638, 51] on button "×" at bounding box center [643, 53] width 43 height 53
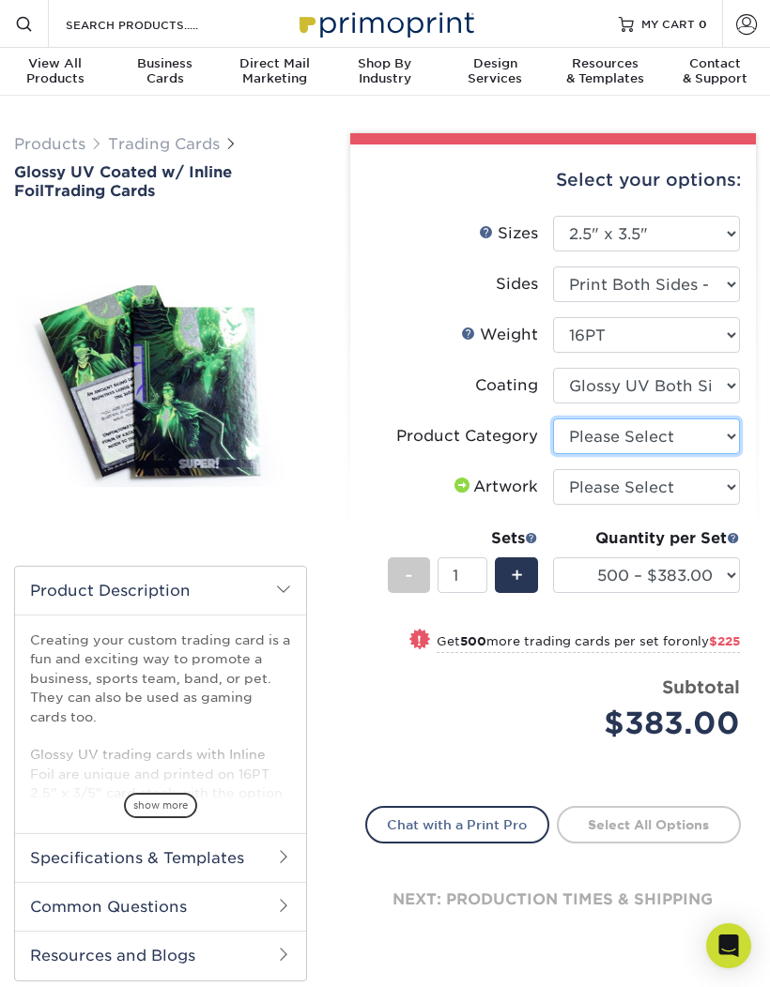
click at [671, 446] on select "Please Select Trading Cards" at bounding box center [646, 437] width 187 height 36
select select "c2f9bce9-36c2-409d-b101-c29d9d031e18"
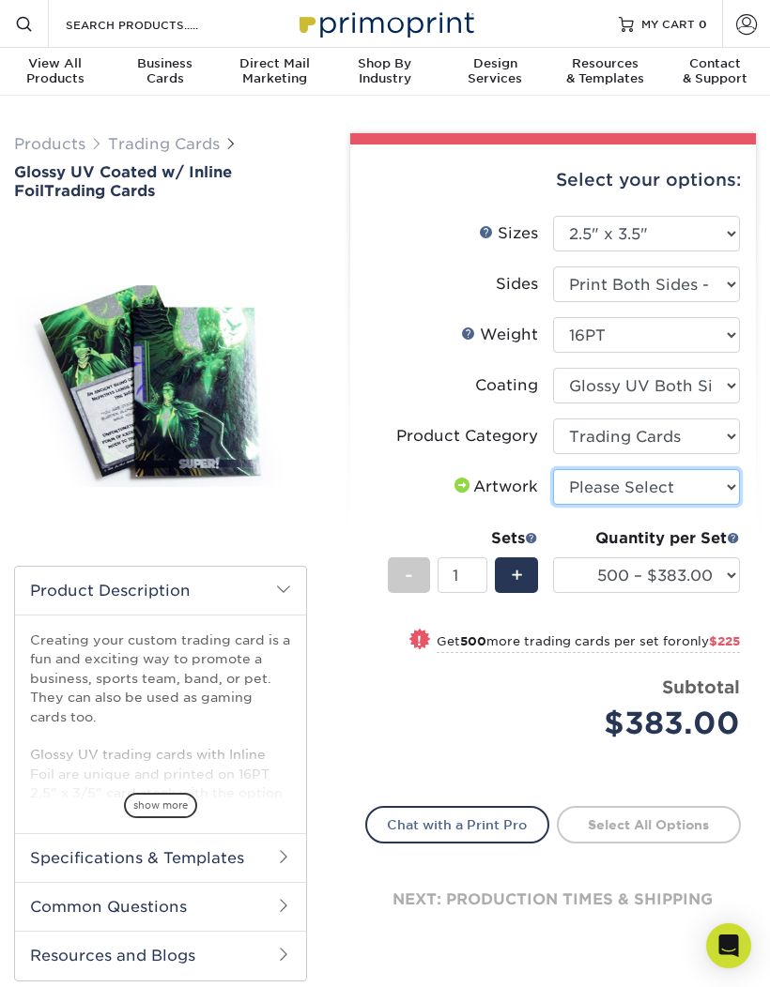
click at [682, 487] on select "Please Select I will upload files I need a design - $100" at bounding box center [646, 487] width 187 height 36
select select "upload"
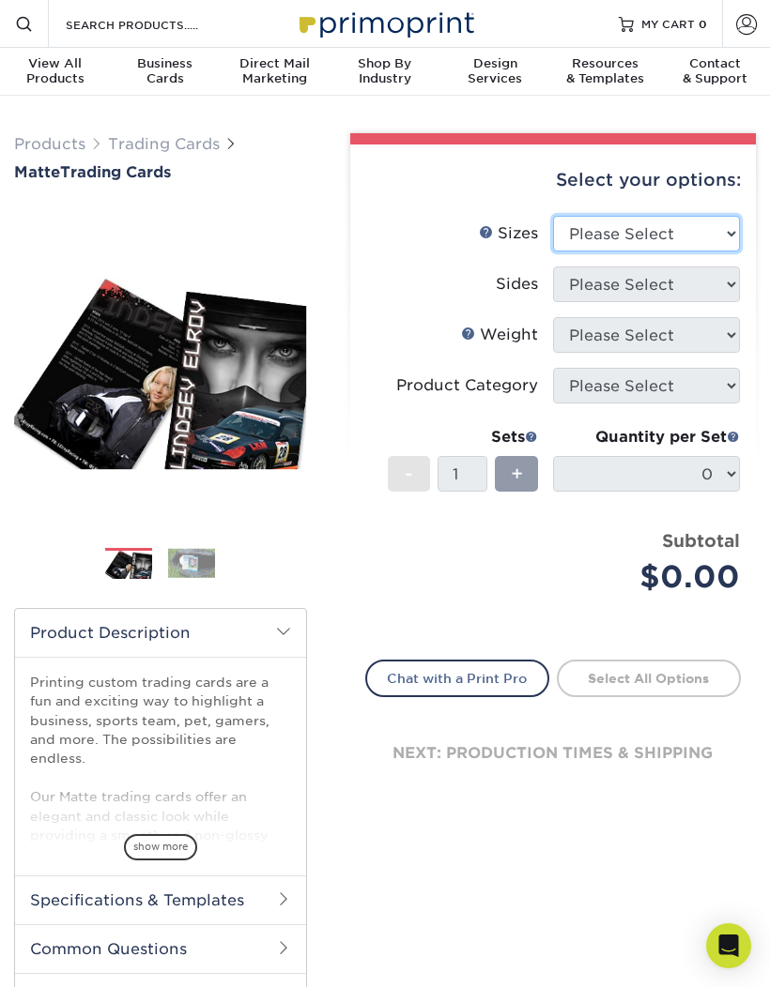
click at [679, 237] on select "Please Select 2.5" x 3.5"" at bounding box center [646, 234] width 187 height 36
select select "2.50x3.50"
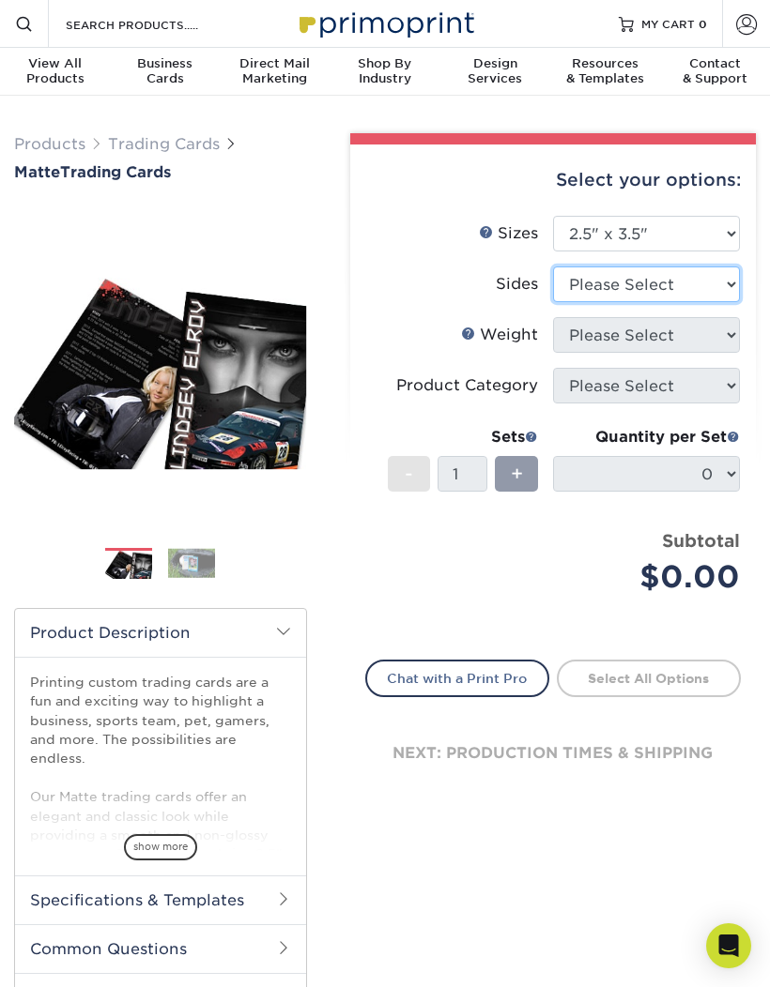
click at [694, 276] on select "Please Select Print Both Sides Print Front Only" at bounding box center [646, 285] width 187 height 36
select select "13abbda7-1d64-4f25-8bb2-c179b224825d"
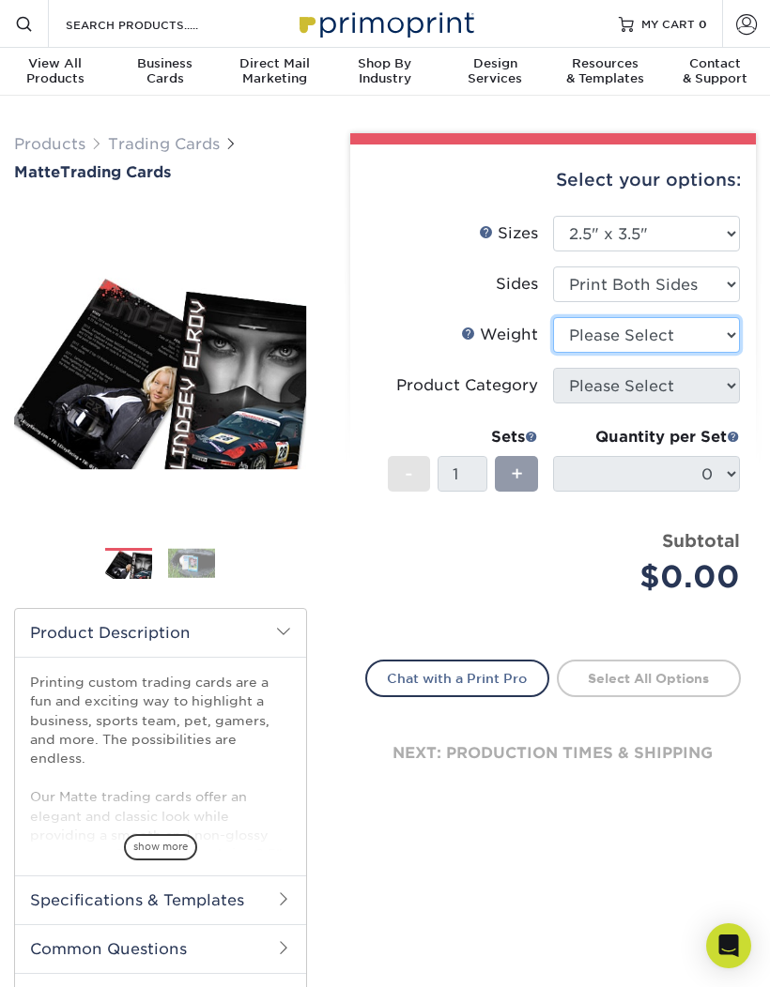
click at [672, 337] on select "Please Select 16PT 14PT" at bounding box center [646, 335] width 187 height 36
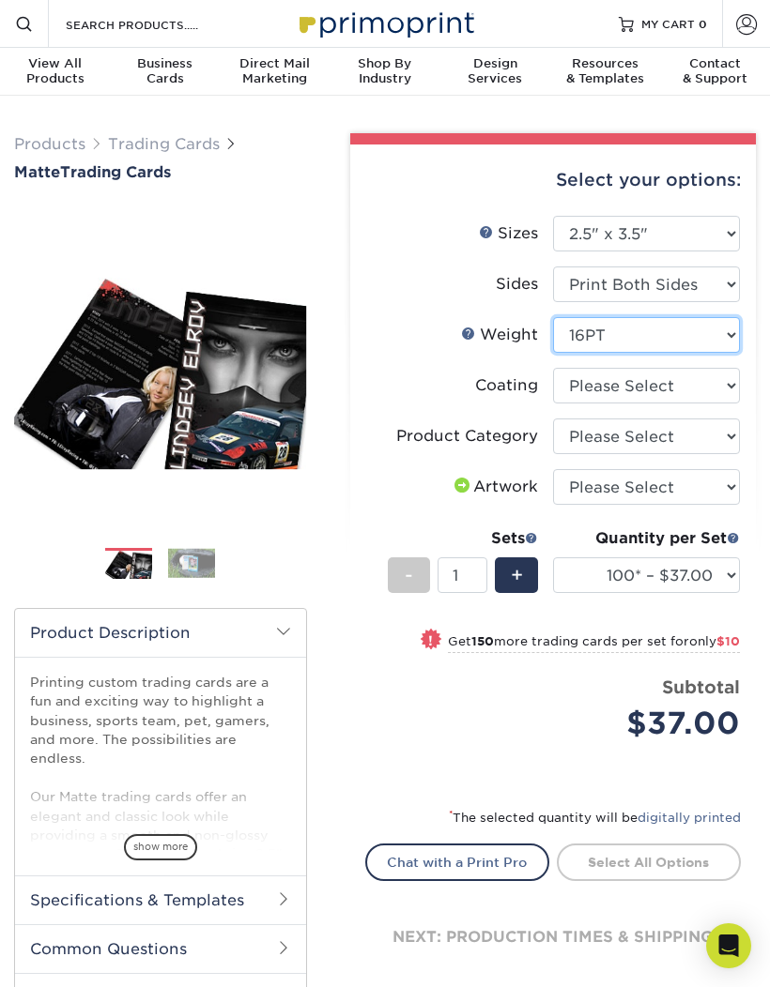
click at [664, 338] on select "Please Select 16PT 14PT" at bounding box center [646, 335] width 187 height 36
click at [667, 337] on select "Please Select 16PT 14PT" at bounding box center [646, 335] width 187 height 36
select select "16PT"
click at [681, 385] on select at bounding box center [646, 386] width 187 height 36
select select "121bb7b5-3b4d-429f-bd8d-bbf80e953313"
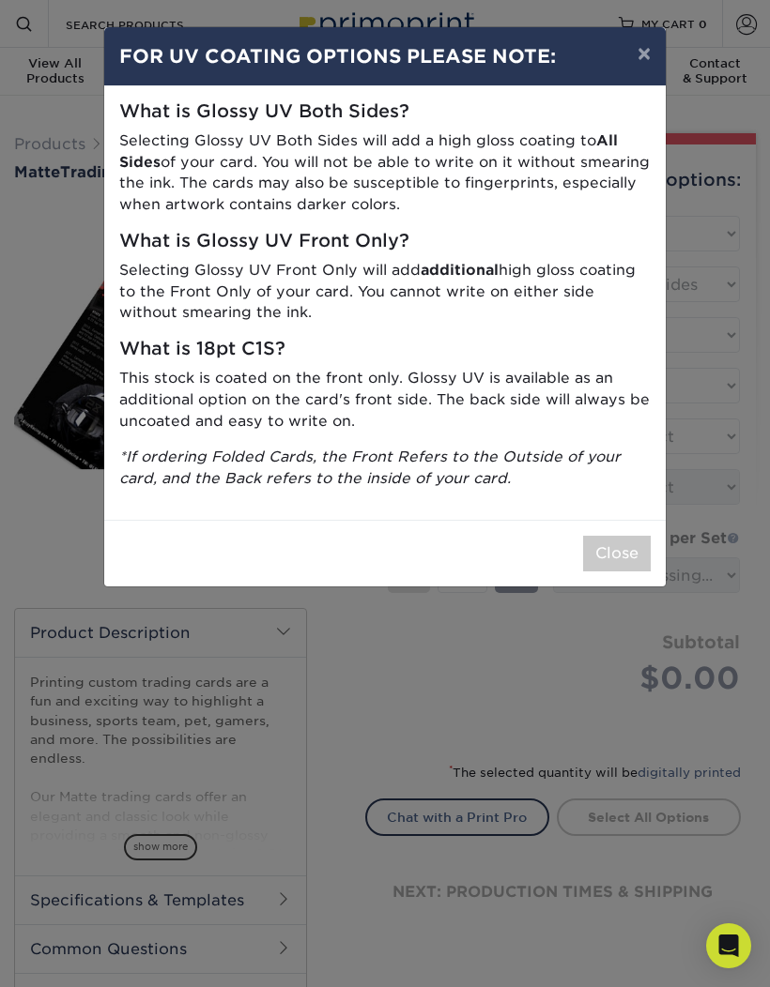
click at [619, 545] on button "Close" at bounding box center [617, 554] width 68 height 36
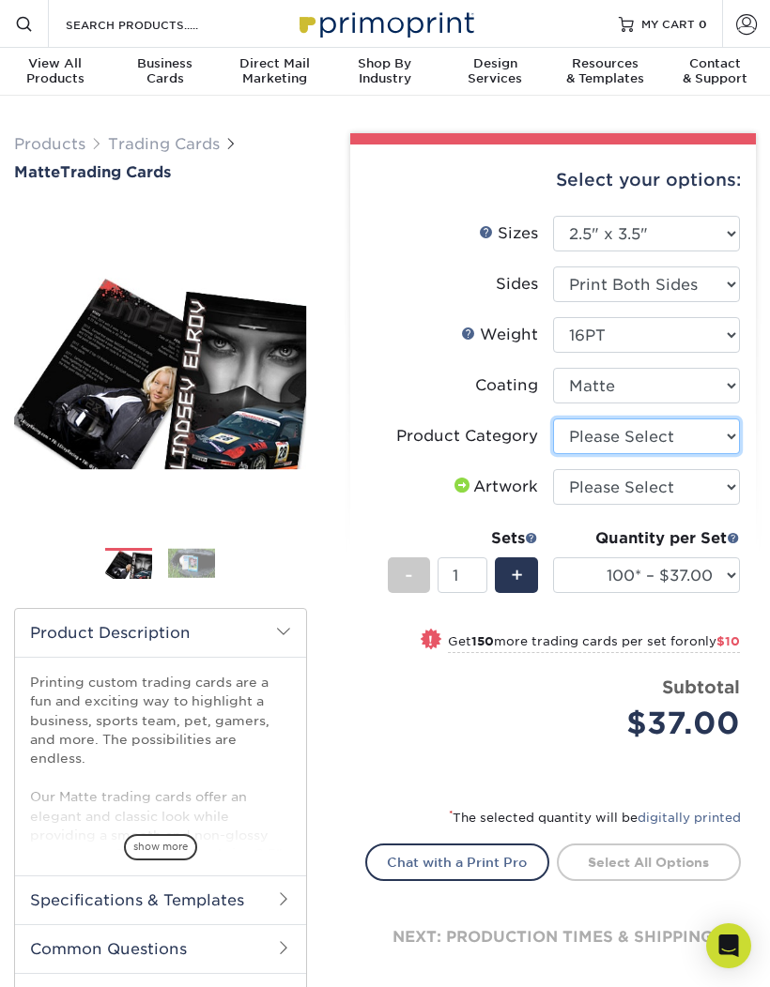
click at [678, 429] on select "Please Select Trading Cards" at bounding box center [646, 437] width 187 height 36
select select "c2f9bce9-36c2-409d-b101-c29d9d031e18"
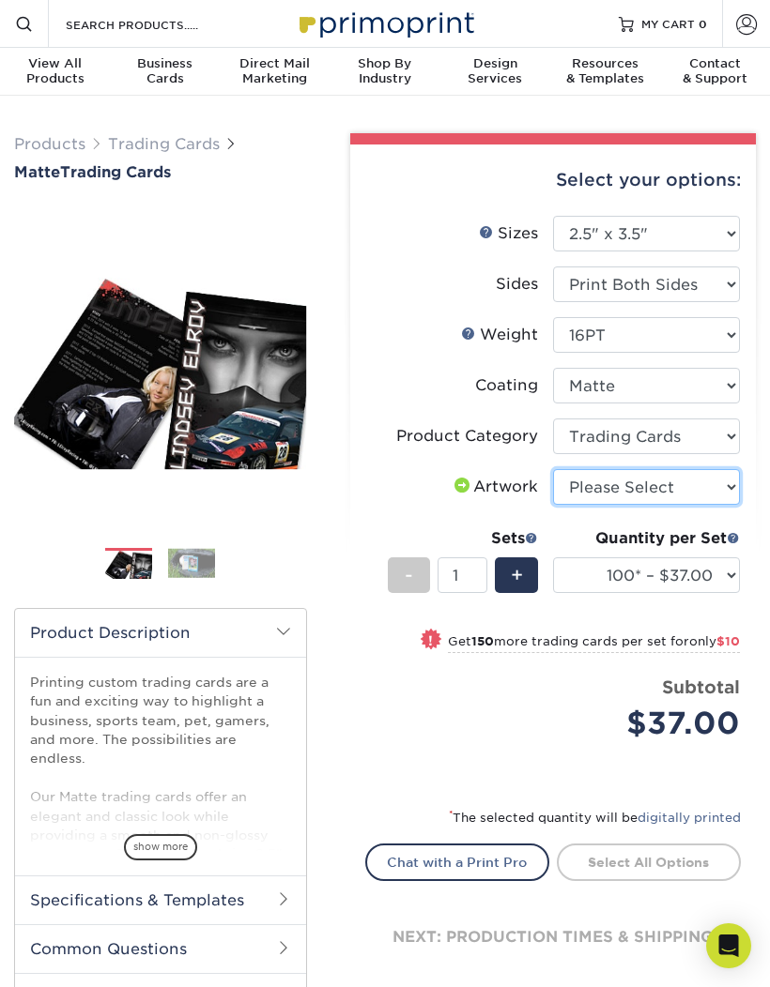
click at [678, 487] on select "Please Select I will upload files I need a design - $100" at bounding box center [646, 487] width 187 height 36
click at [659, 489] on select "Please Select I will upload files I need a design - $100" at bounding box center [646, 487] width 187 height 36
select select "upload"
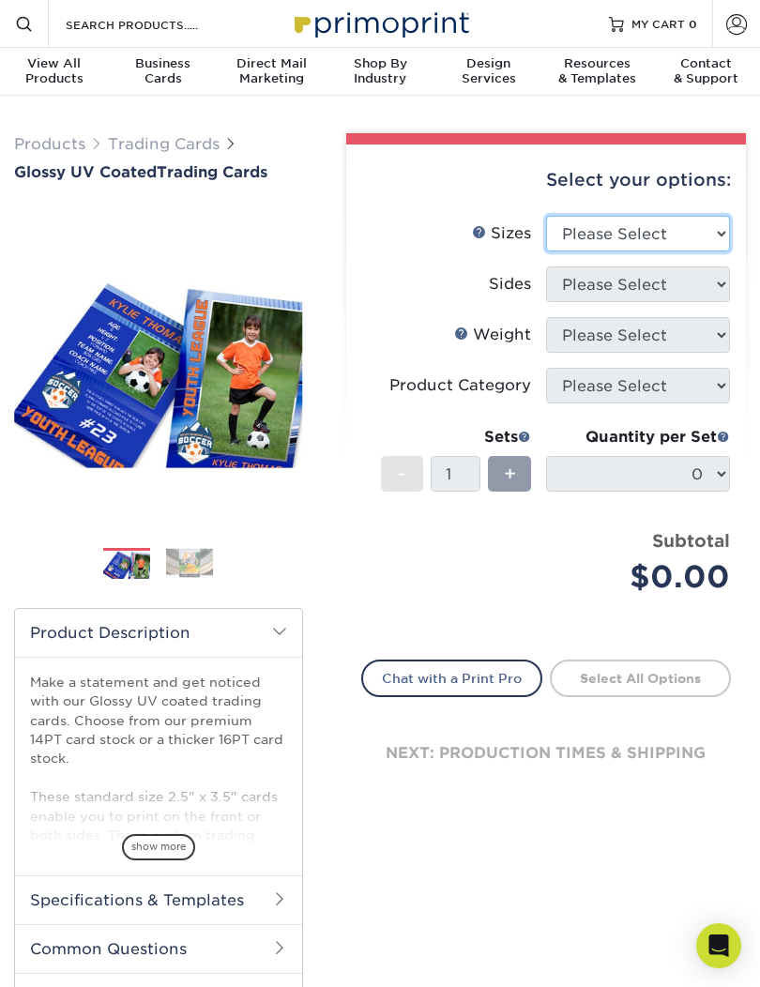
click at [683, 240] on select "Please Select 2.5" x 3.5"" at bounding box center [638, 234] width 184 height 36
select select "2.50x3.50"
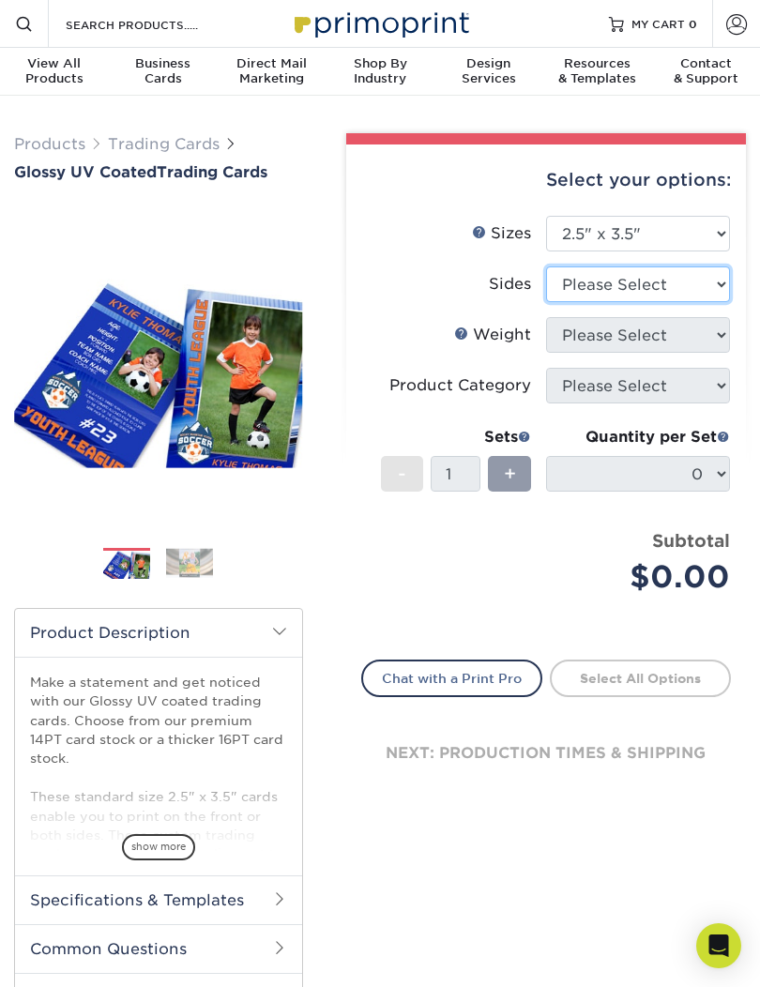
click at [686, 281] on select "Please Select Print Both Sides Print Front Only" at bounding box center [638, 285] width 184 height 36
select select "13abbda7-1d64-4f25-8bb2-c179b224825d"
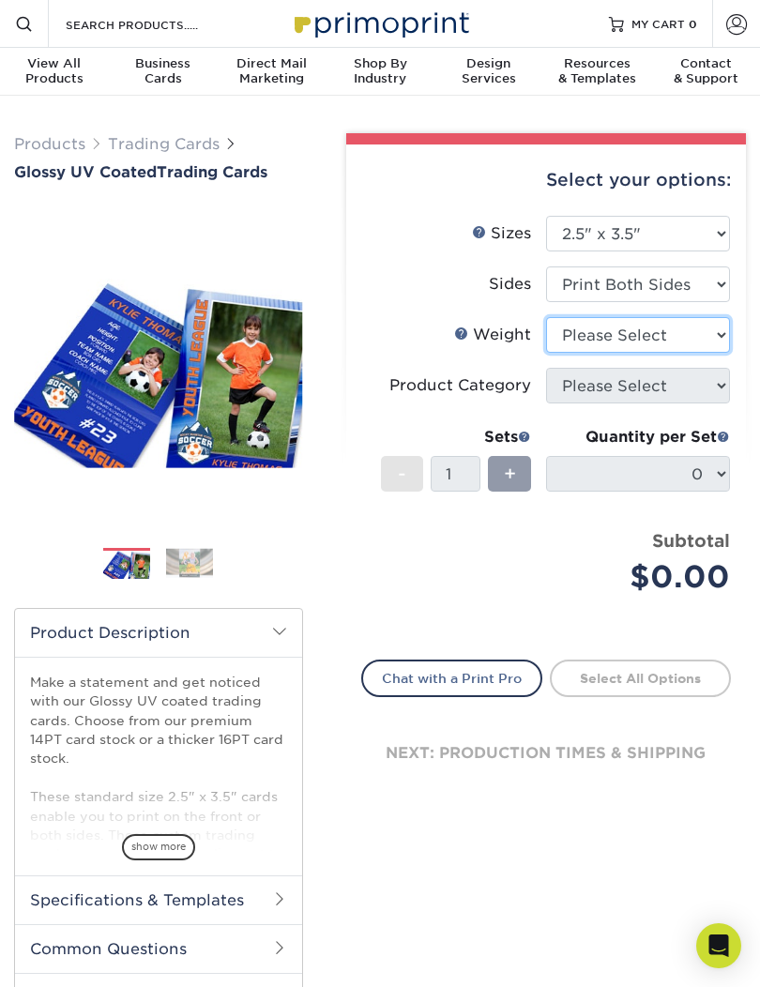
click at [674, 336] on select "Please Select 16PT 14PT 18PT C1S" at bounding box center [638, 335] width 184 height 36
select select "18PTC1S"
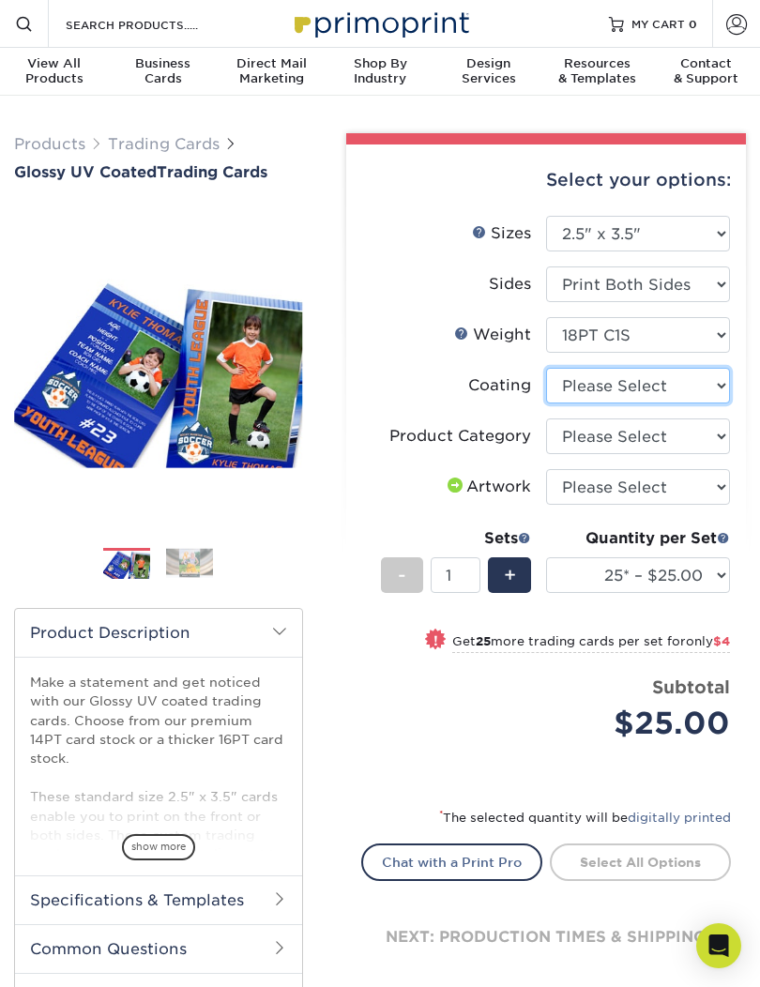
click at [694, 389] on select at bounding box center [638, 386] width 184 height 36
select select "1e8116af-acfc-44b1-83dc-8181aa338834"
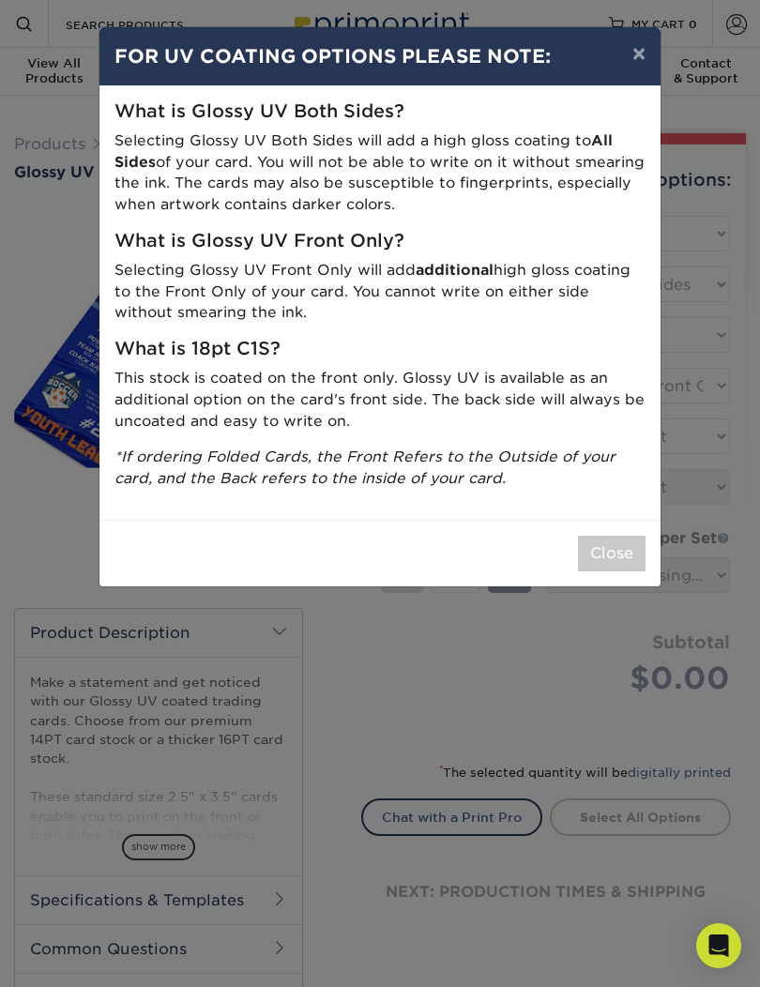
click at [643, 55] on button "×" at bounding box center [639, 53] width 43 height 53
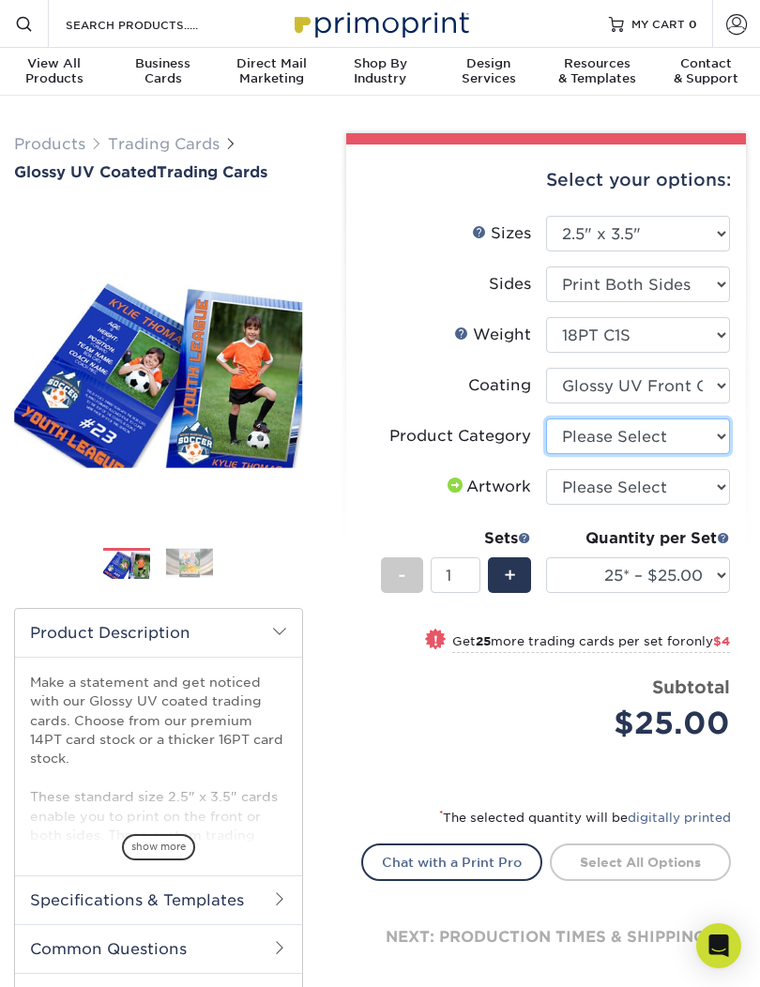
click at [679, 437] on select "Please Select Trading Cards" at bounding box center [638, 437] width 184 height 36
select select "c2f9bce9-36c2-409d-b101-c29d9d031e18"
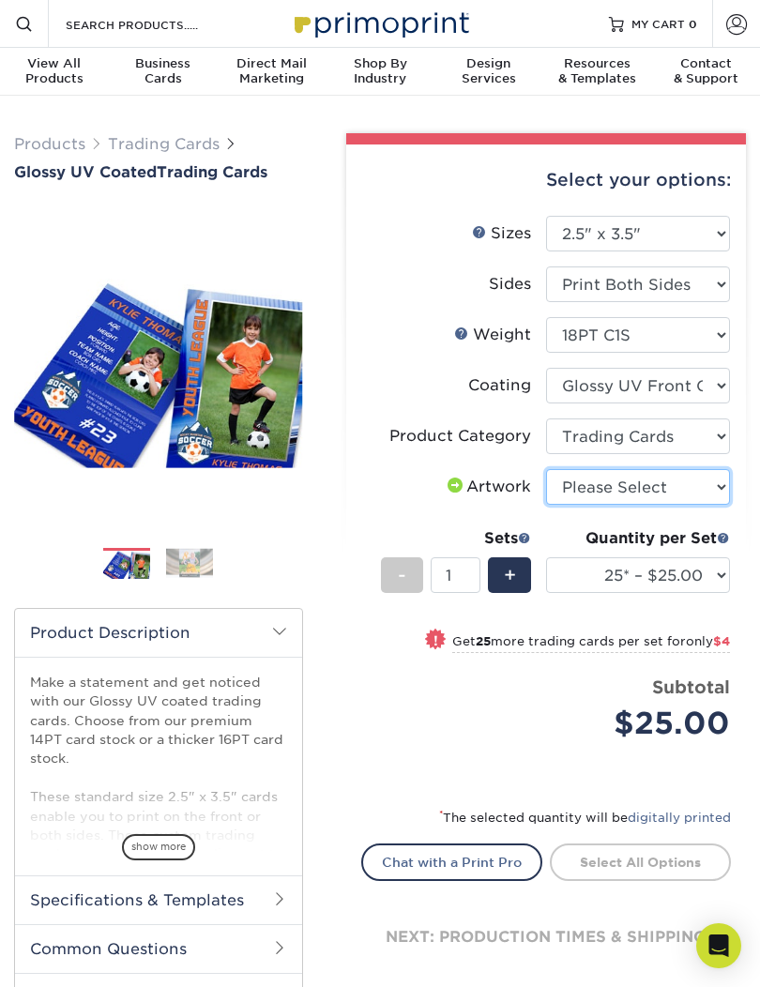
click at [679, 489] on select "Please Select I will upload files I need a design - $100" at bounding box center [638, 487] width 184 height 36
select select "upload"
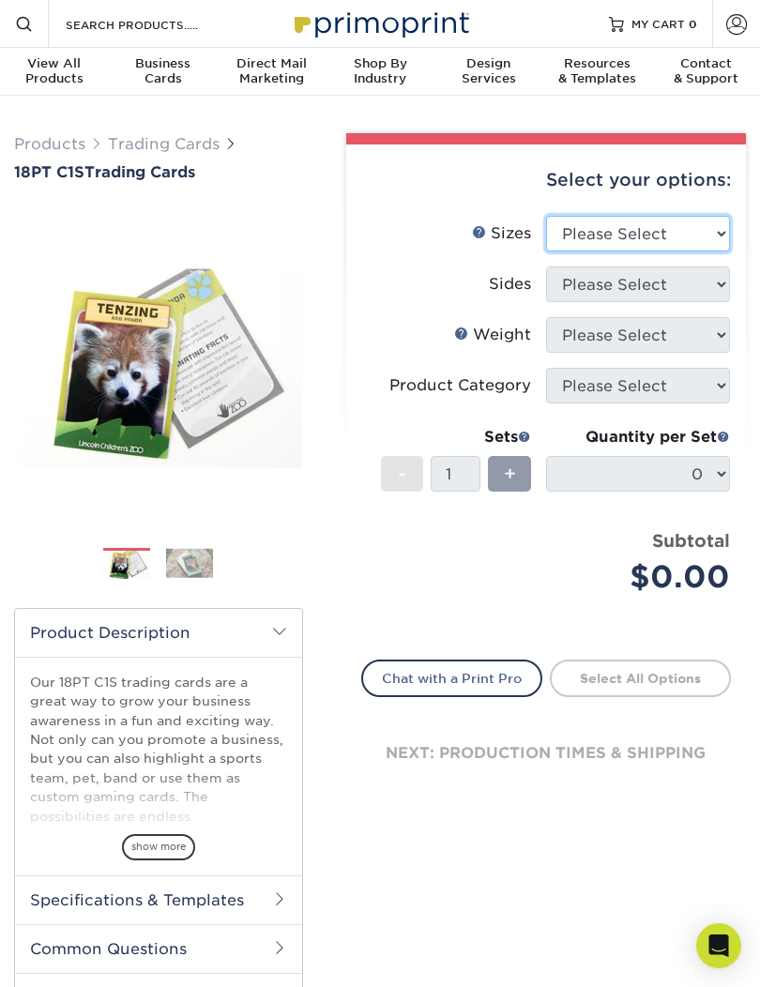
click at [669, 235] on select "Please Select 2.5" x 3.5"" at bounding box center [638, 234] width 184 height 36
select select "2.50x3.50"
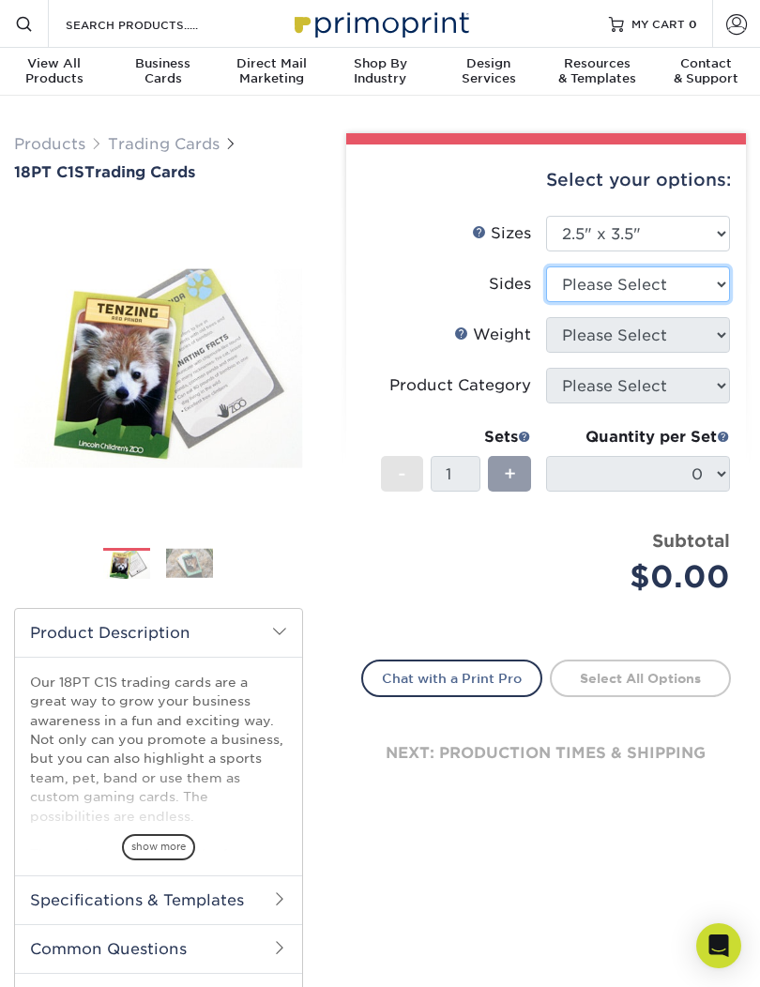
click at [669, 269] on select "Please Select Print Both Sides Print Front Only" at bounding box center [638, 285] width 184 height 36
click at [685, 282] on select "Please Select Print Both Sides Print Front Only" at bounding box center [638, 285] width 184 height 36
select select "13abbda7-1d64-4f25-8bb2-c179b224825d"
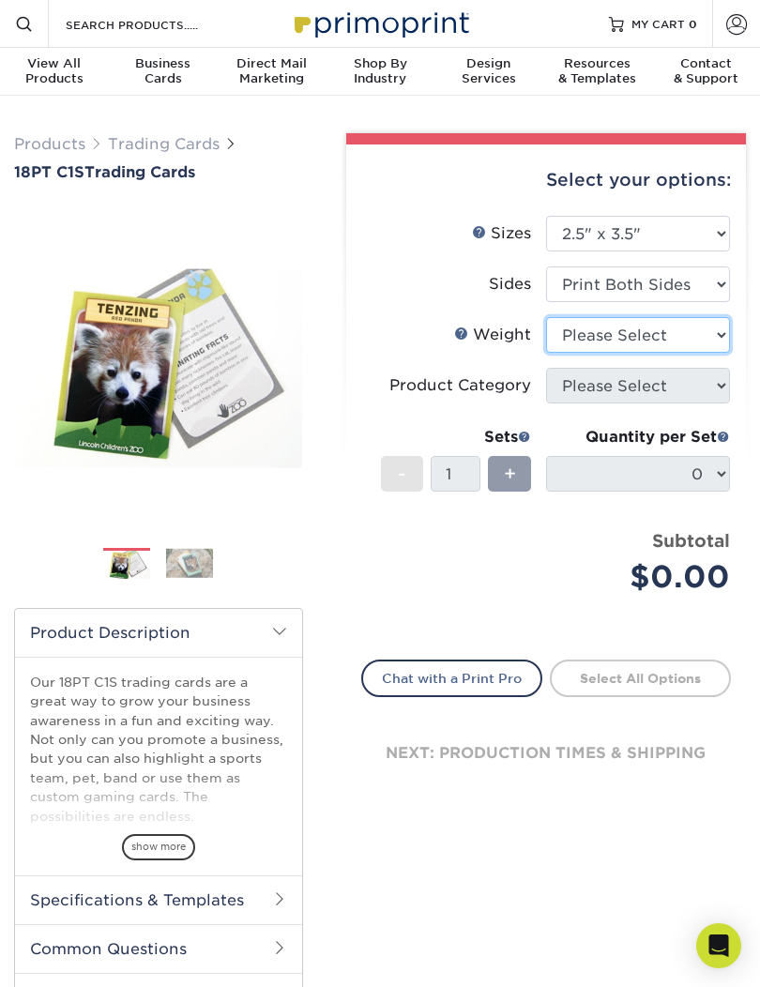
click at [683, 328] on select "Please Select 18PT C1S" at bounding box center [638, 335] width 184 height 36
select select "18PTC1S"
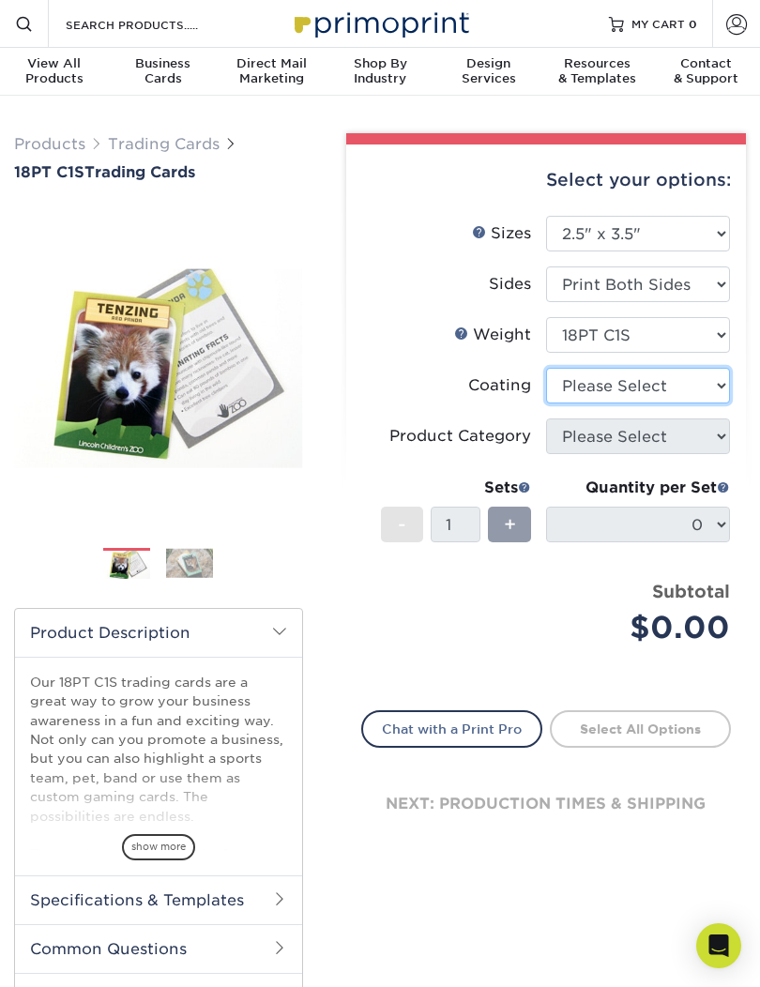
click at [668, 388] on select at bounding box center [638, 386] width 184 height 36
select select "1e8116af-acfc-44b1-83dc-8181aa338834"
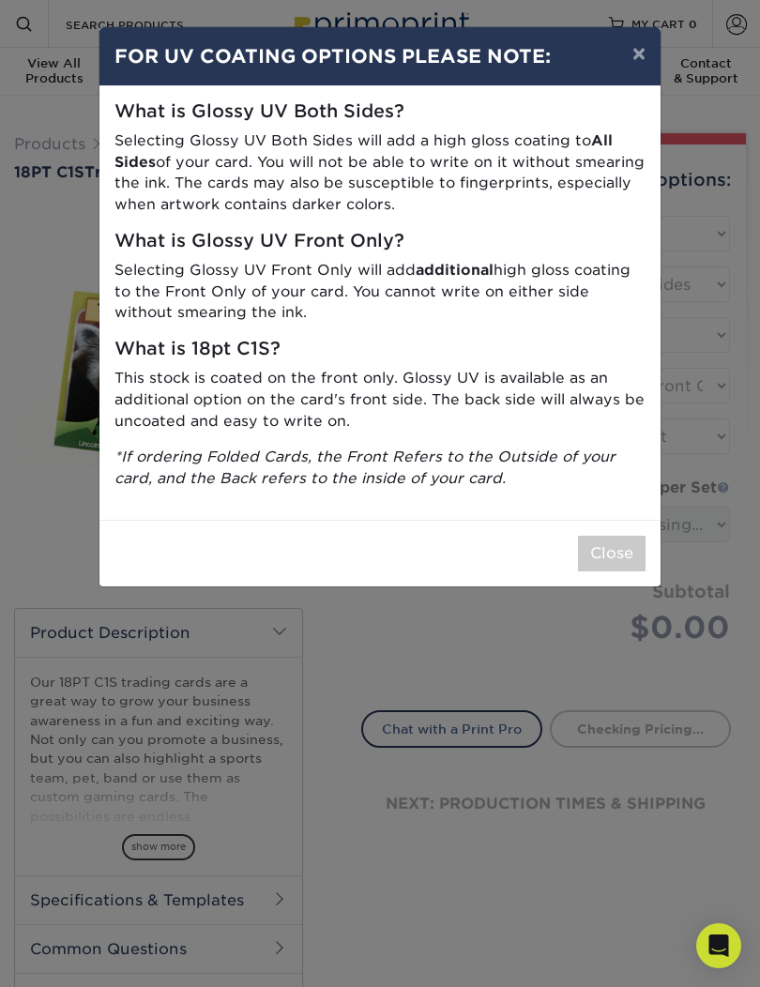
click at [629, 59] on button "×" at bounding box center [639, 53] width 43 height 53
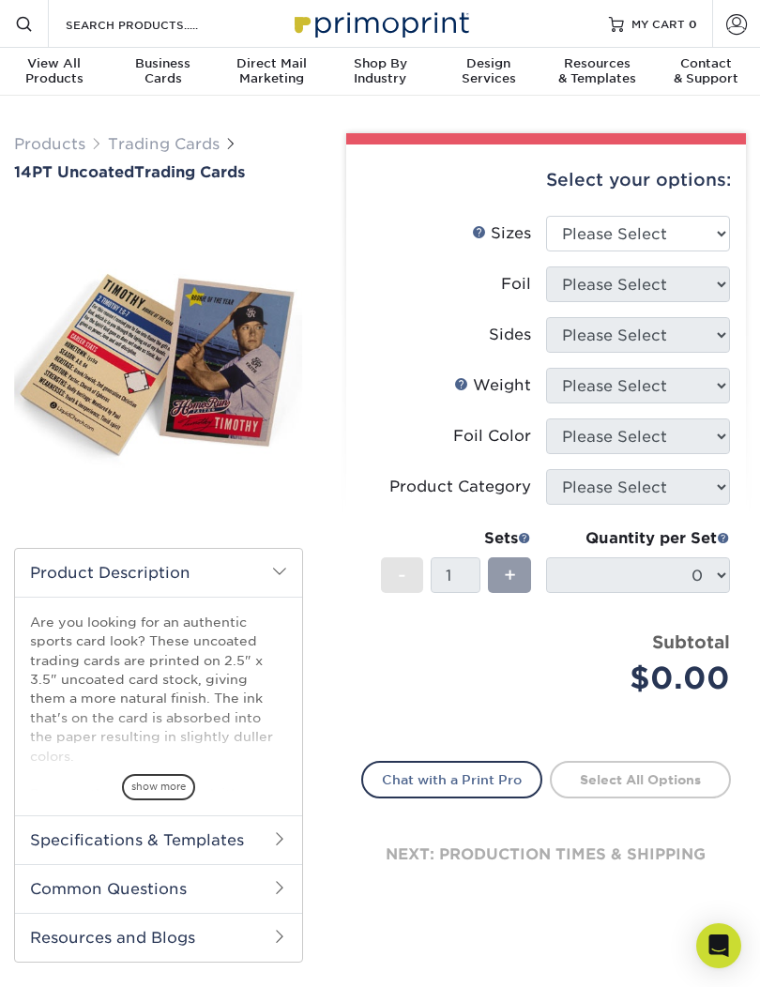
click at [172, 778] on span "show more" at bounding box center [158, 786] width 73 height 25
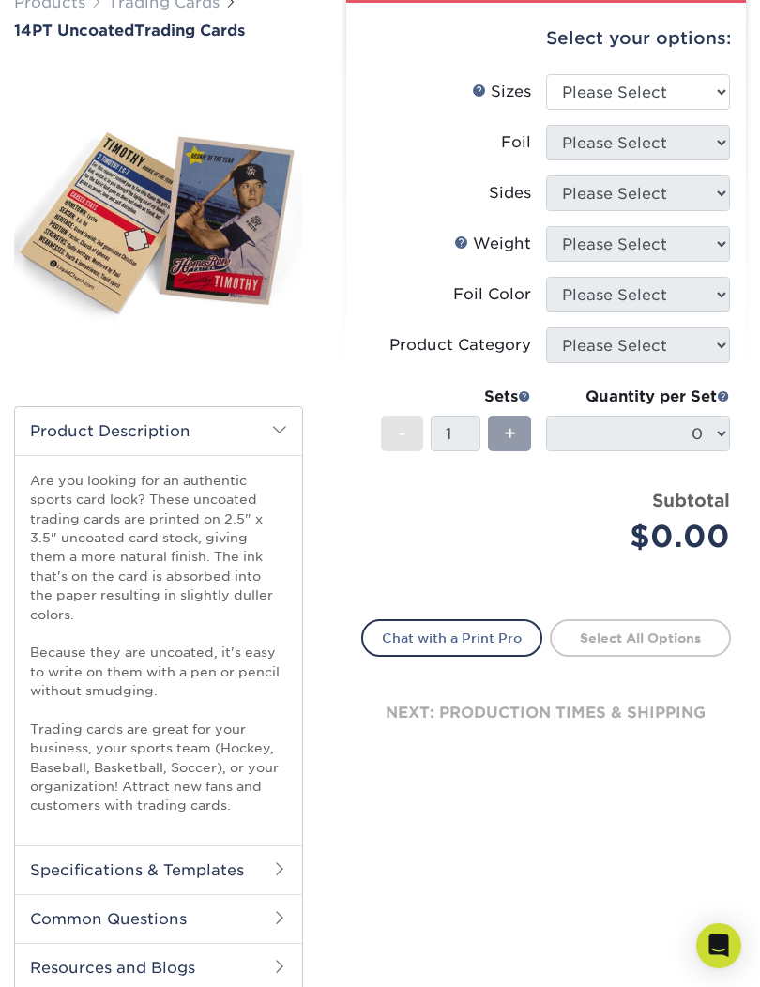
scroll to position [145, 0]
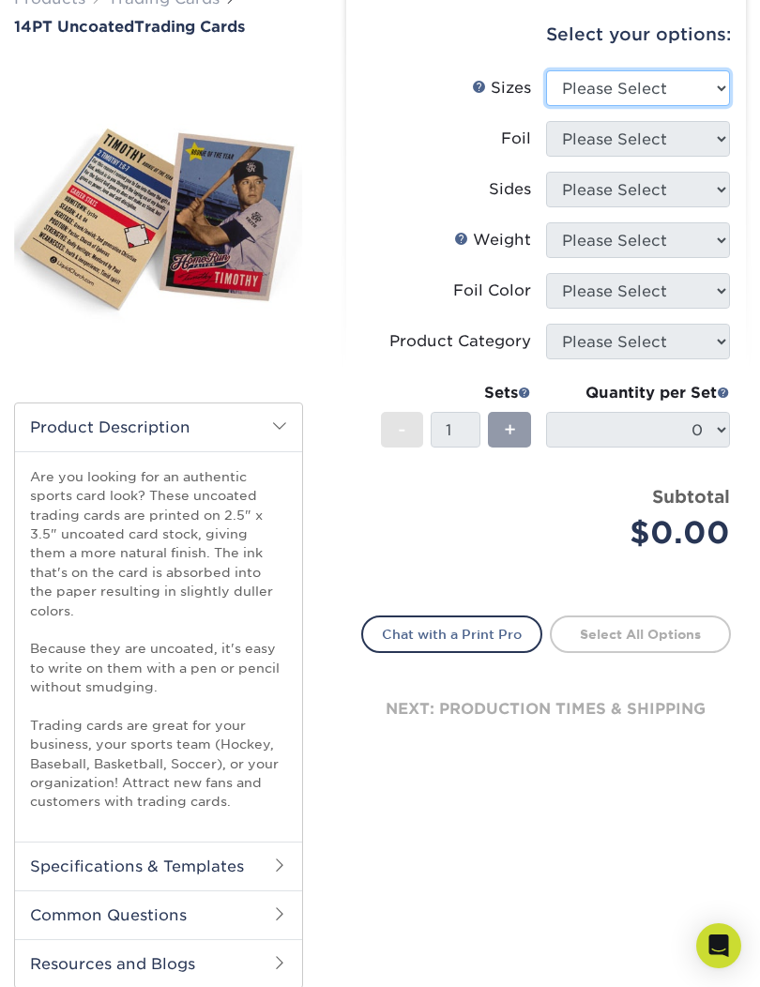
click at [684, 89] on select "Please Select 2.5" x 3.5"" at bounding box center [638, 88] width 184 height 36
select select "2.50x3.50"
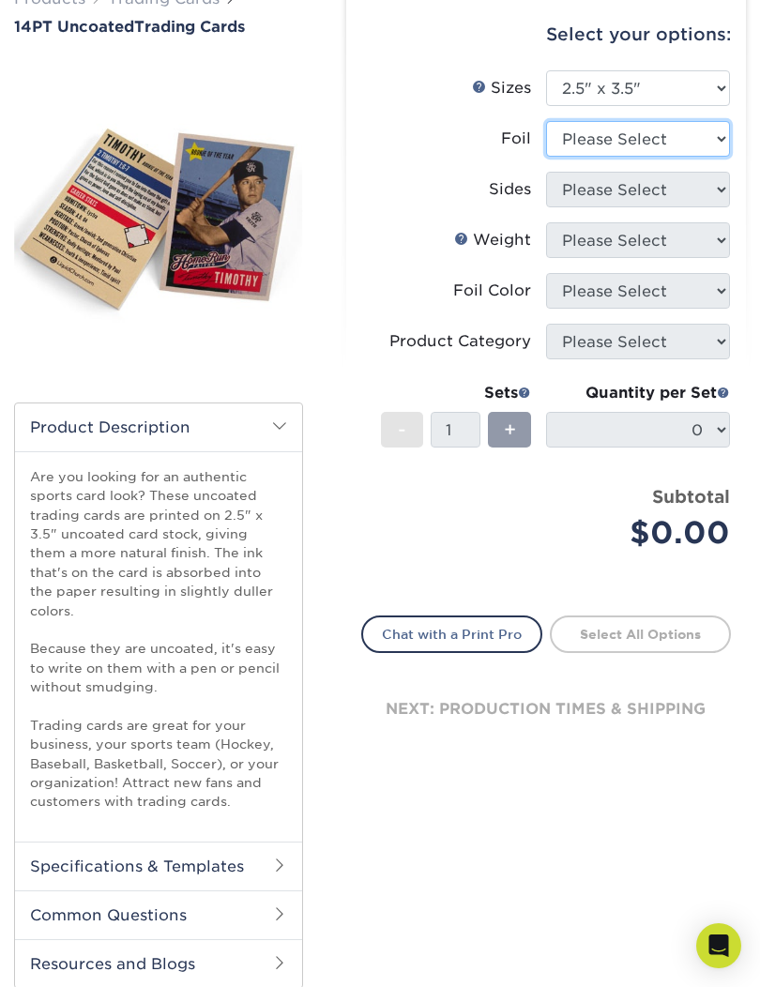
click at [687, 140] on select "Please Select Yes No" at bounding box center [638, 139] width 184 height 36
click at [689, 144] on select "Please Select Yes No" at bounding box center [638, 139] width 184 height 36
select select "0"
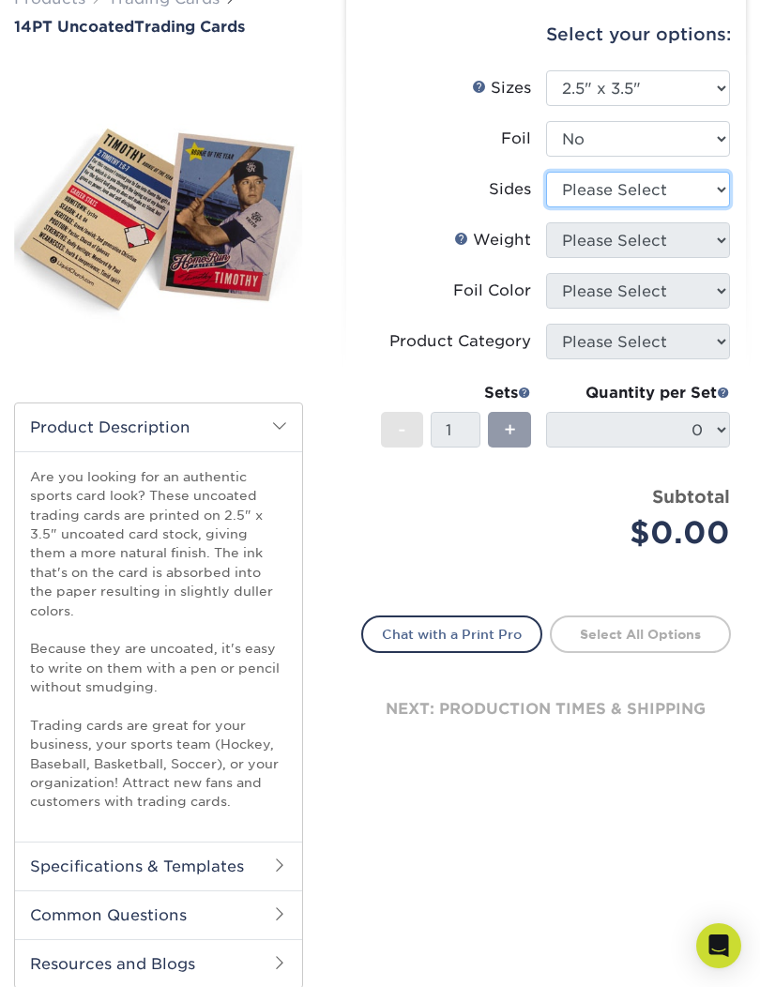
click at [684, 192] on select "Please Select Print Both Sides Print Front Only" at bounding box center [638, 190] width 184 height 36
click at [690, 197] on select "Please Select Print Both Sides Print Front Only" at bounding box center [638, 190] width 184 height 36
select select "13abbda7-1d64-4f25-8bb2-c179b224825d"
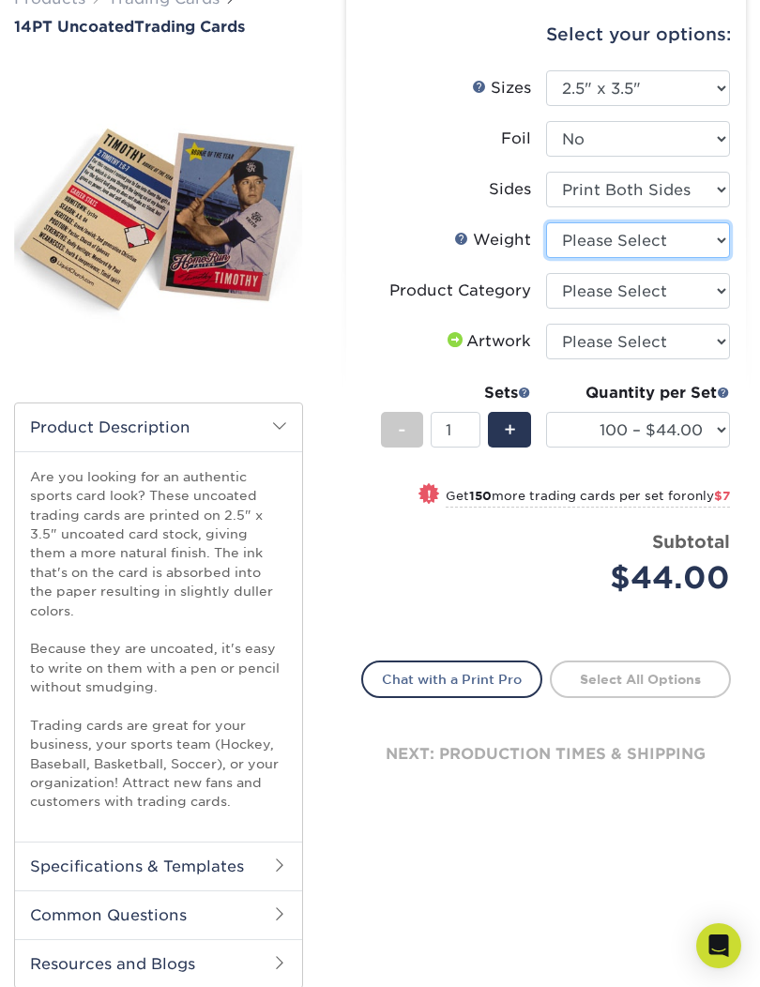
click at [655, 257] on select "Please Select 14PT Uncoated" at bounding box center [638, 240] width 184 height 36
select select "14PT Uncoated"
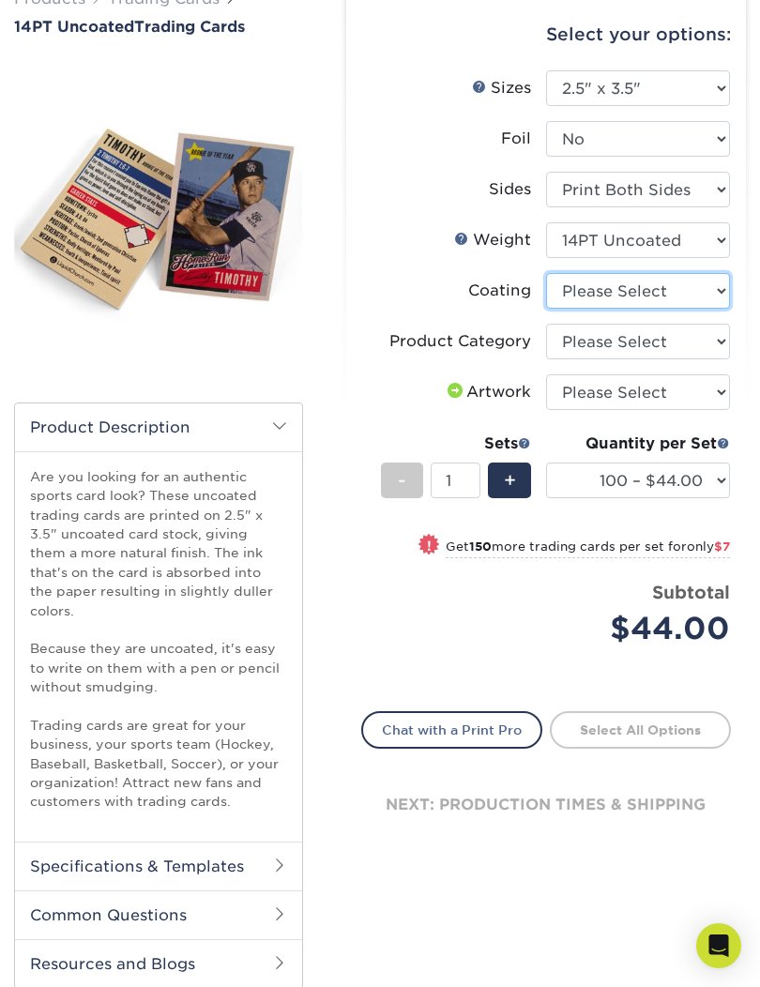
click at [665, 293] on select at bounding box center [638, 291] width 184 height 36
select select "3e7618de-abca-4bda-9f97-8b9129e913d8"
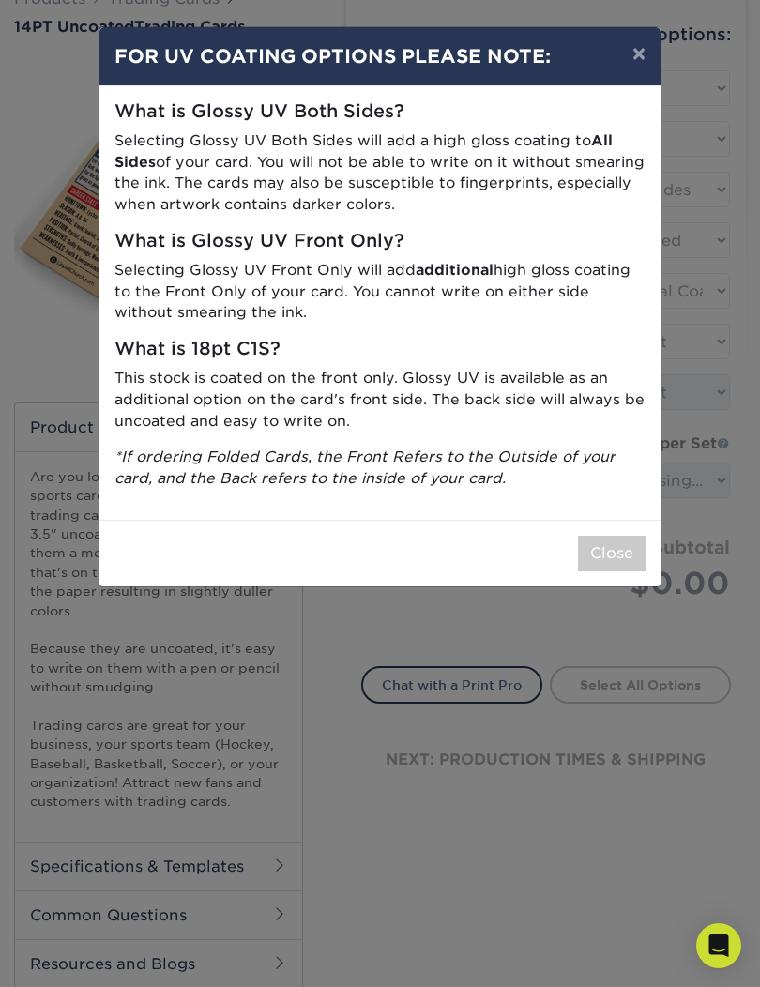
click at [627, 57] on button "×" at bounding box center [639, 53] width 43 height 53
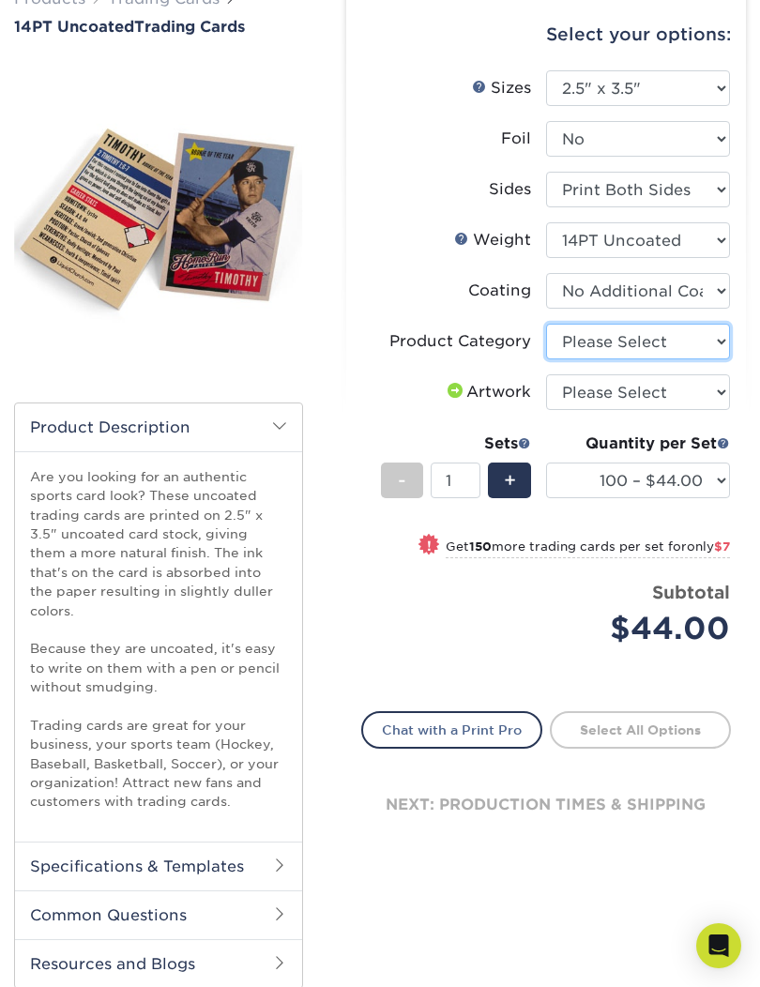
click at [676, 340] on select "Please Select Trading Cards" at bounding box center [638, 342] width 184 height 36
select select "c2f9bce9-36c2-409d-b101-c29d9d031e18"
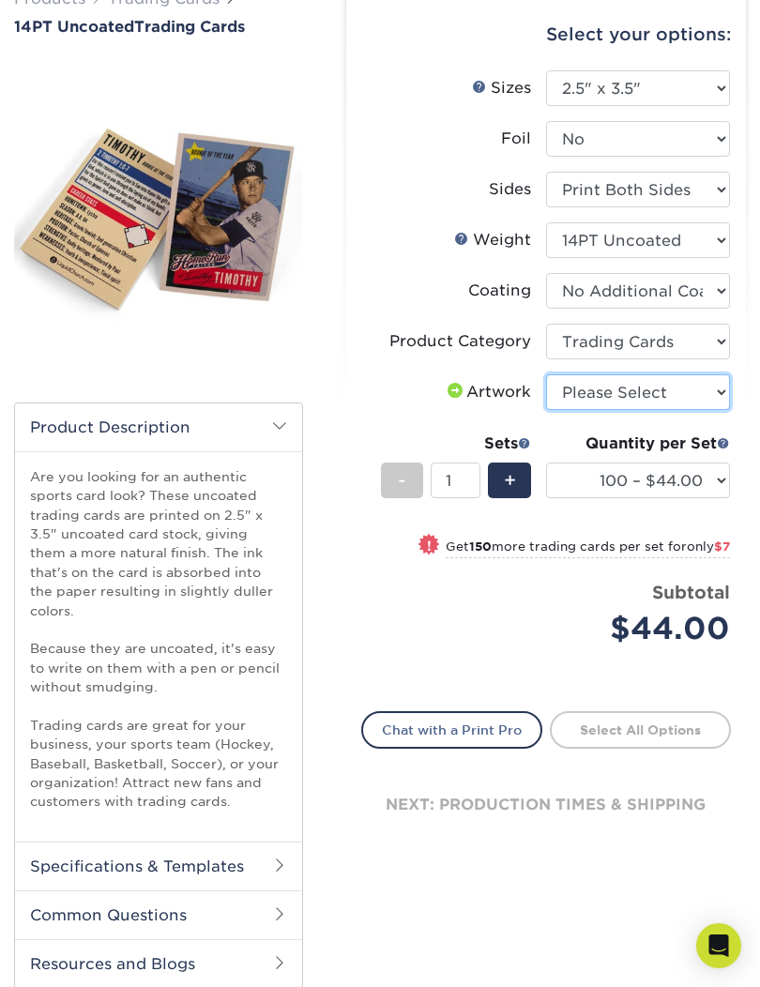
click at [663, 393] on select "Please Select I will upload files I need a design - $100" at bounding box center [638, 392] width 184 height 36
select select "upload"
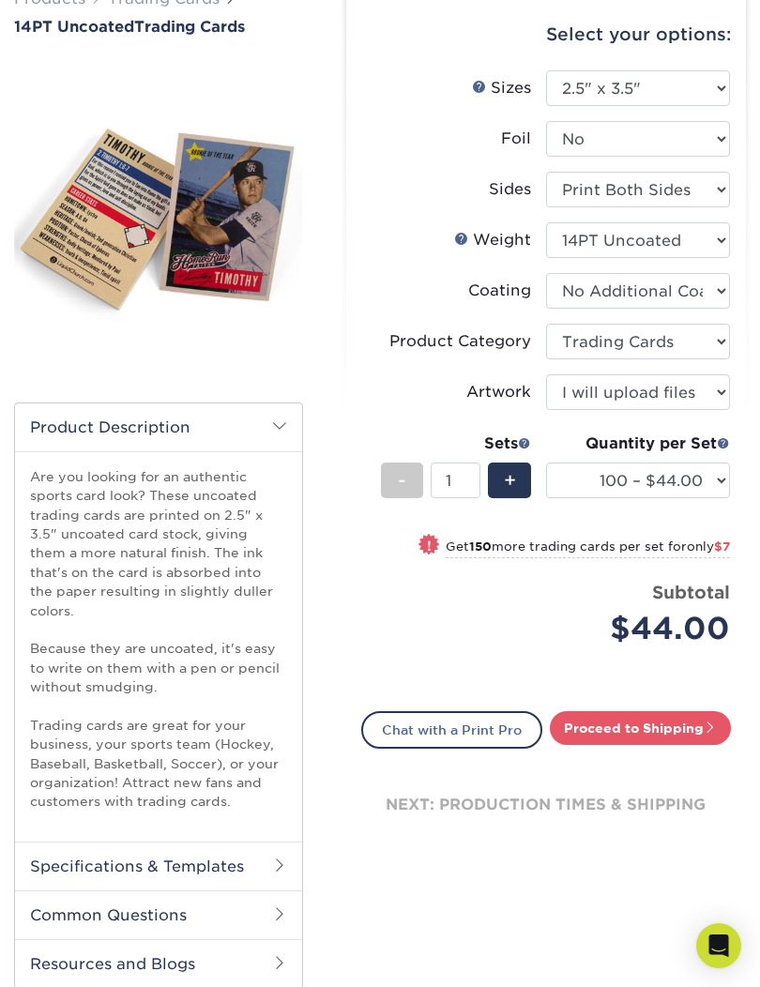
click at [728, 433] on div "Quantity per Set" at bounding box center [638, 444] width 184 height 23
click at [727, 447] on span at bounding box center [723, 442] width 13 height 13
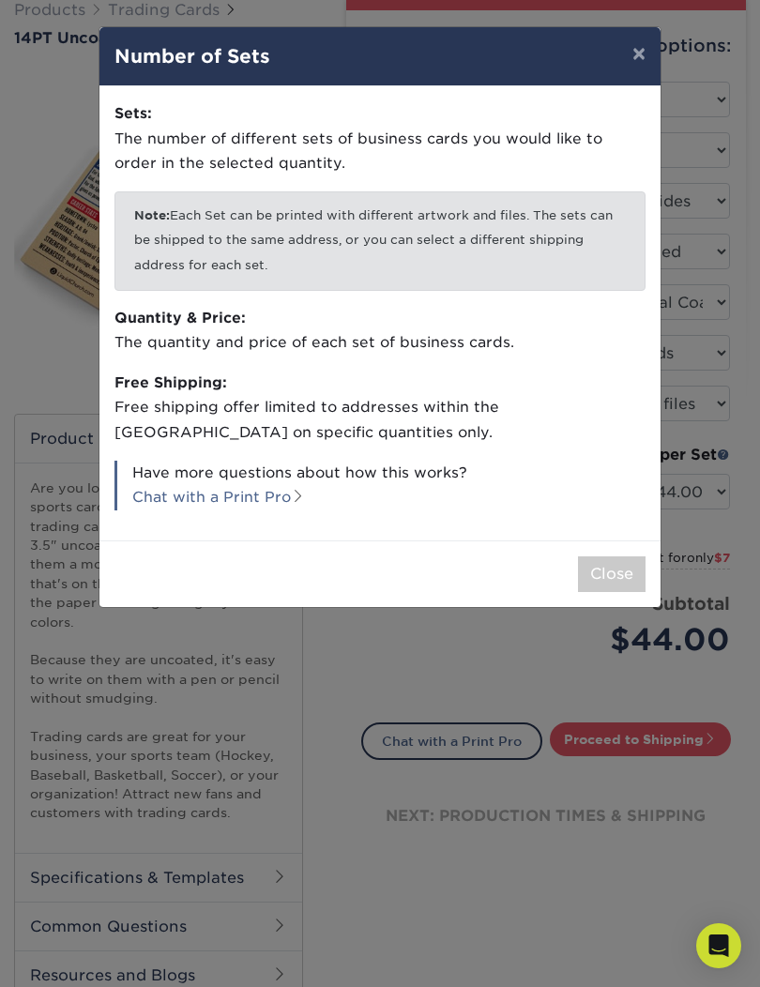
scroll to position [132, 0]
click at [637, 63] on button "×" at bounding box center [639, 53] width 43 height 53
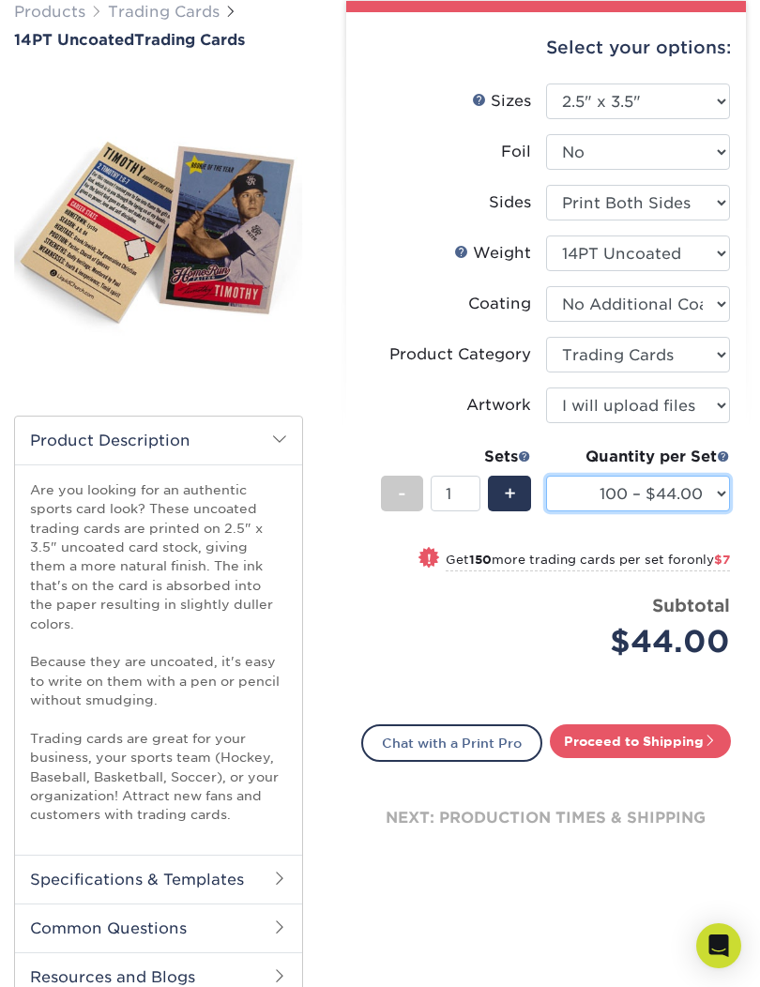
click at [717, 488] on select "100 – $44.00 250 – $51.00 500 – $54.00 1000 – $78.00 2500 – $148.00 5000 – $198…" at bounding box center [638, 494] width 184 height 36
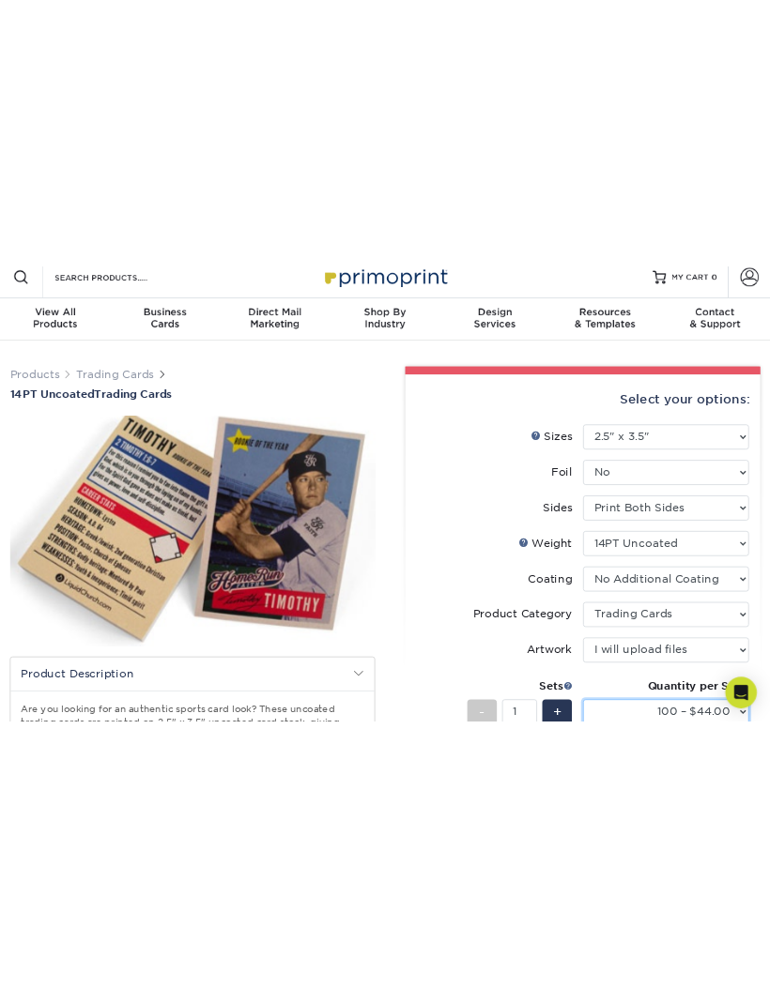
scroll to position [0, 0]
